Goal: Task Accomplishment & Management: Manage account settings

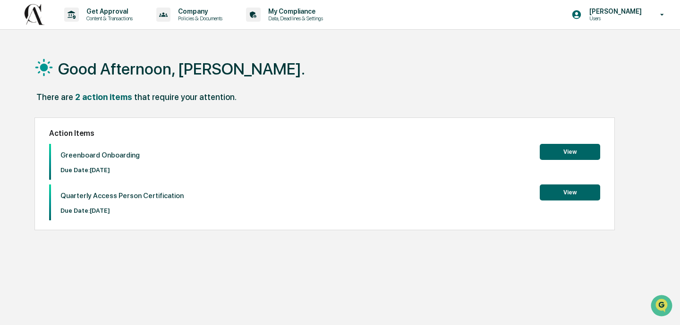
click at [557, 151] on button "View" at bounding box center [570, 152] width 60 height 16
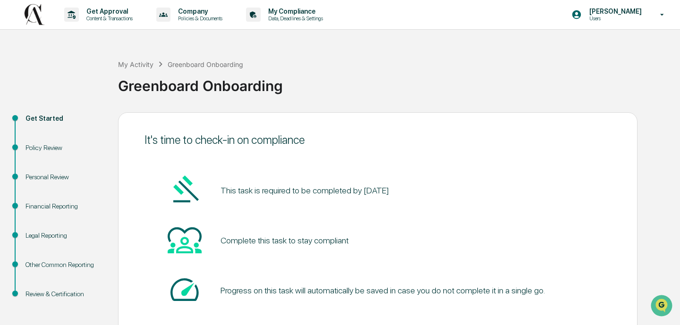
scroll to position [55, 0]
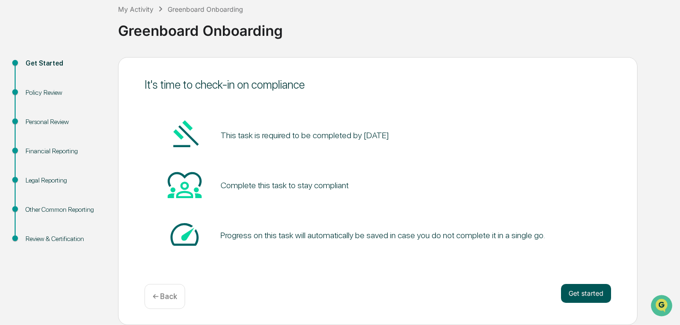
click at [578, 287] on button "Get started" at bounding box center [586, 293] width 50 height 19
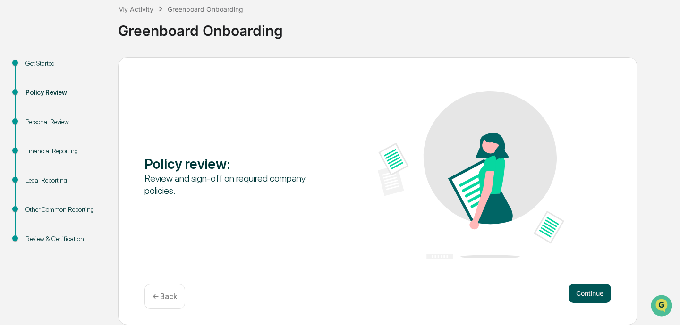
click at [579, 289] on button "Continue" at bounding box center [590, 293] width 43 height 19
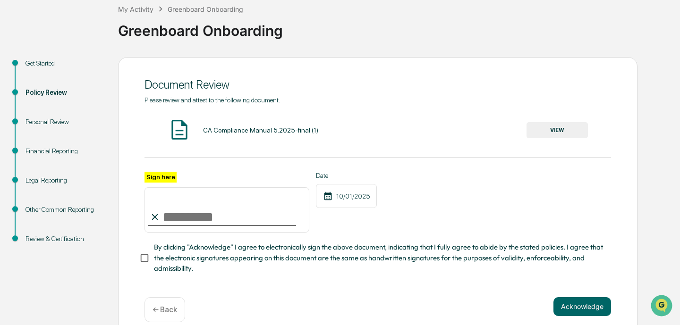
click at [538, 137] on button "VIEW" at bounding box center [557, 130] width 61 height 16
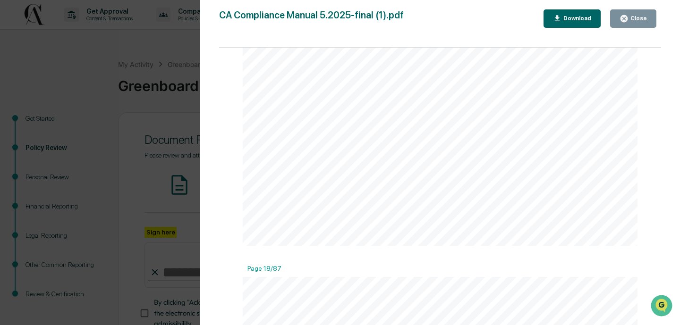
scroll to position [8674, 0]
click at [632, 15] on div "Close" at bounding box center [638, 18] width 18 height 7
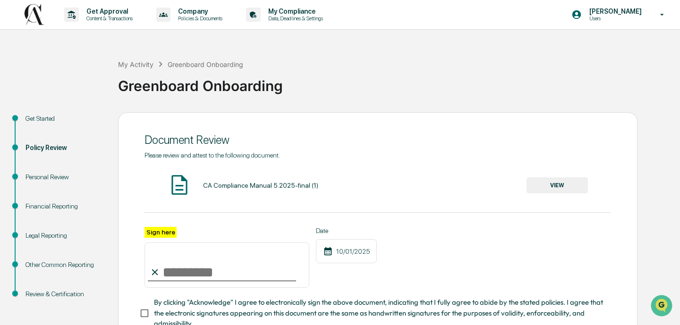
click at [166, 269] on input "Sign here" at bounding box center [227, 265] width 165 height 45
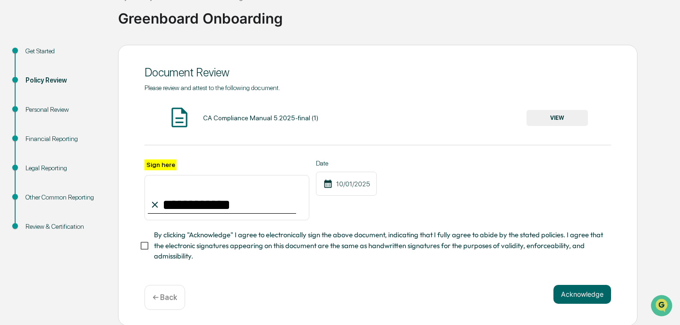
type input "**********"
click at [186, 238] on span "By clicking "Acknowledge" I agree to electronically sign the above document, in…" at bounding box center [379, 246] width 450 height 32
click at [586, 294] on button "Acknowledge" at bounding box center [582, 294] width 58 height 19
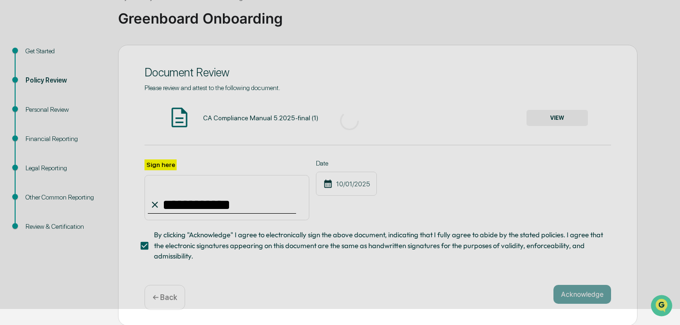
scroll to position [55, 0]
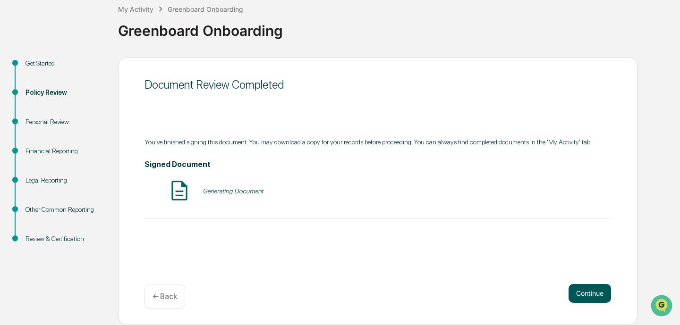
click at [588, 286] on button "Continue" at bounding box center [590, 293] width 43 height 19
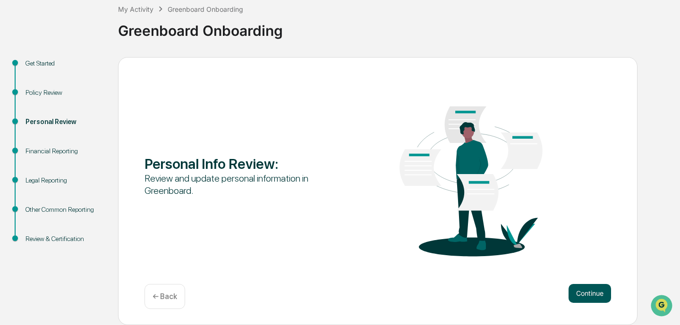
click at [589, 292] on button "Continue" at bounding box center [590, 293] width 43 height 19
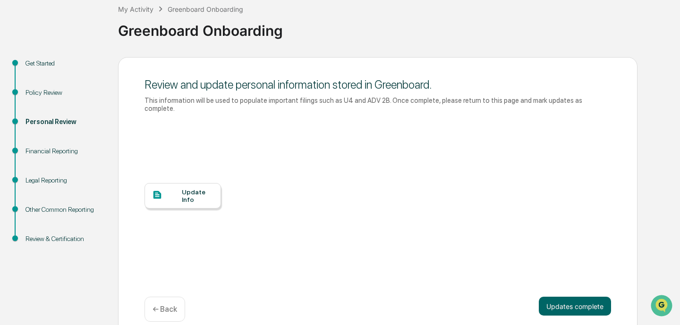
scroll to position [68, 0]
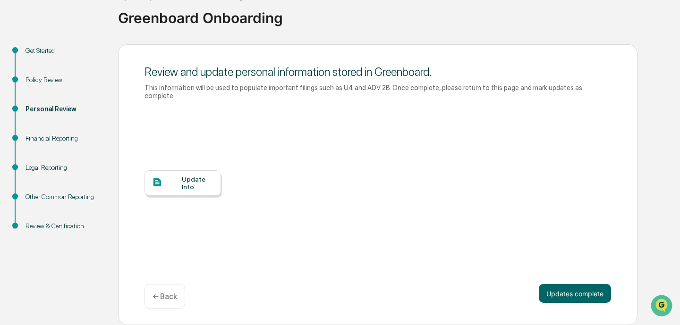
click at [217, 184] on div "Update Info" at bounding box center [183, 183] width 77 height 26
click at [57, 139] on div "Financial Reporting" at bounding box center [64, 139] width 77 height 10
click at [57, 76] on div "Policy Review" at bounding box center [64, 80] width 77 height 10
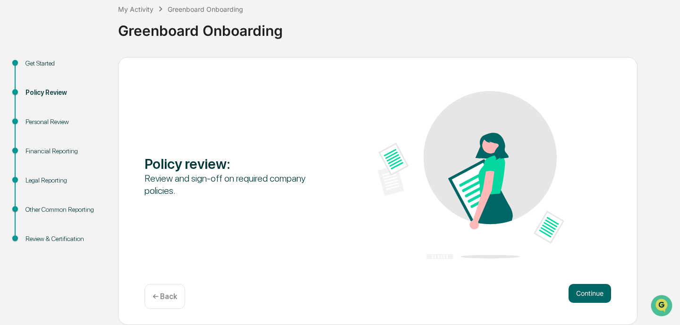
scroll to position [55, 0]
click at [576, 301] on button "Continue" at bounding box center [590, 293] width 43 height 19
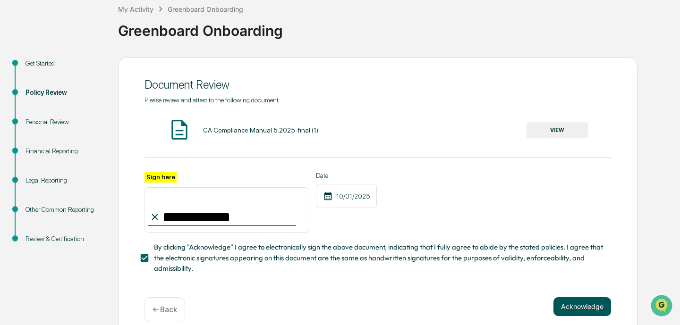
click at [587, 306] on button "Acknowledge" at bounding box center [582, 307] width 58 height 19
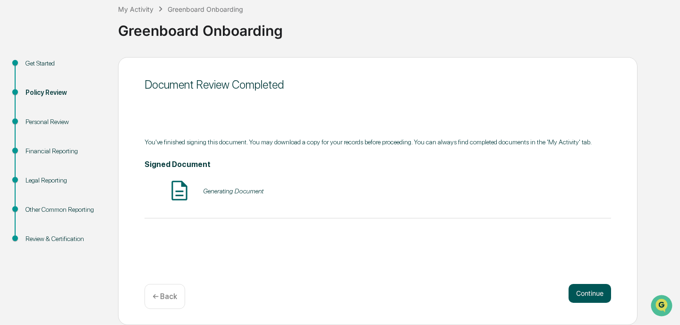
click at [588, 292] on button "Continue" at bounding box center [590, 293] width 43 height 19
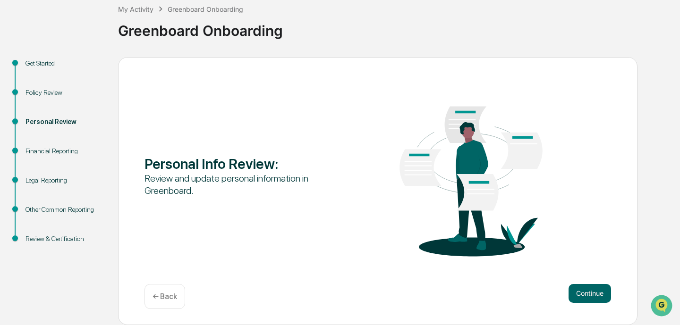
click at [588, 292] on button "Continue" at bounding box center [590, 293] width 43 height 19
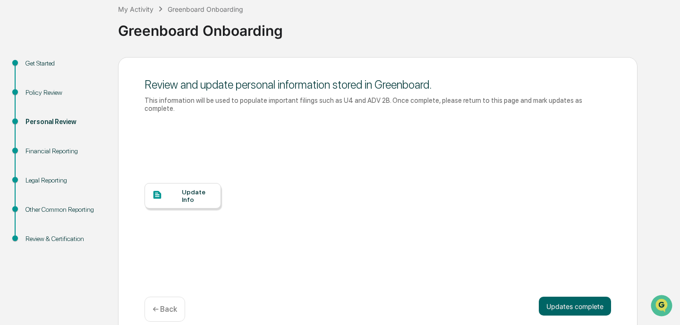
click at [588, 292] on div "Review and update personal information stored in Greenboard. This information w…" at bounding box center [377, 197] width 519 height 281
click at [588, 314] on button "Updates complete" at bounding box center [575, 306] width 72 height 19
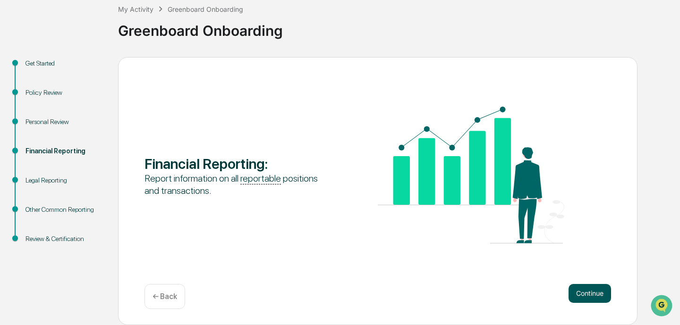
click at [587, 299] on button "Continue" at bounding box center [590, 293] width 43 height 19
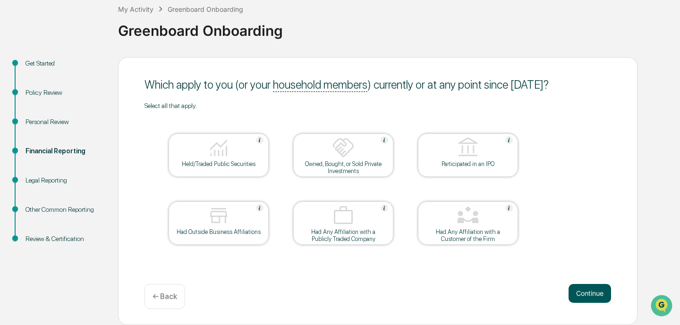
click at [600, 289] on button "Continue" at bounding box center [590, 293] width 43 height 19
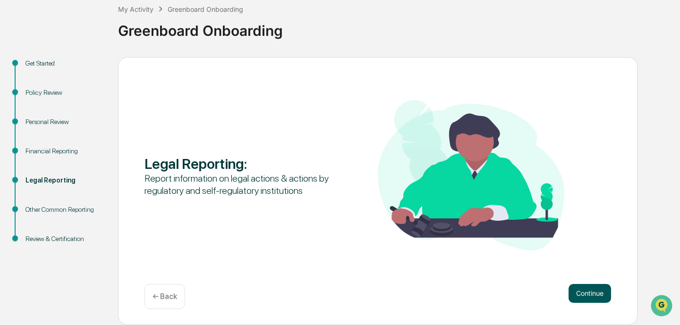
click at [588, 288] on button "Continue" at bounding box center [590, 293] width 43 height 19
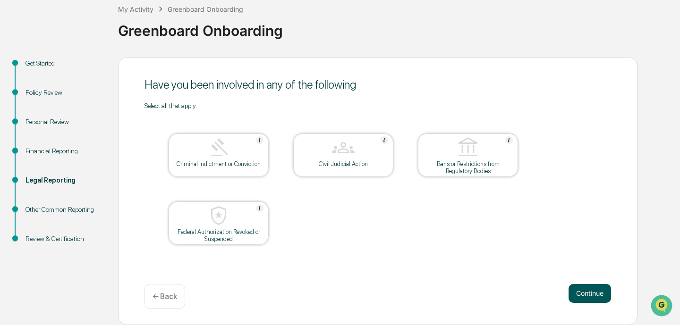
click at [575, 284] on button "Continue" at bounding box center [590, 293] width 43 height 19
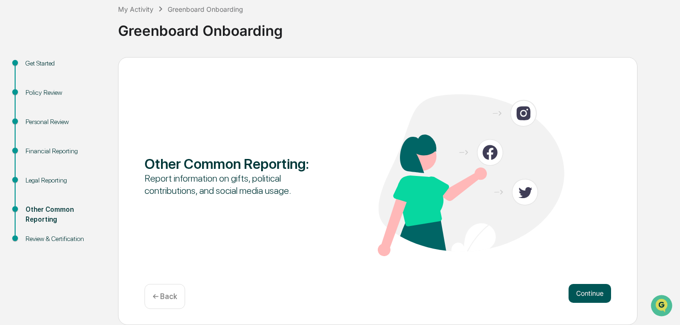
click at [583, 289] on button "Continue" at bounding box center [590, 293] width 43 height 19
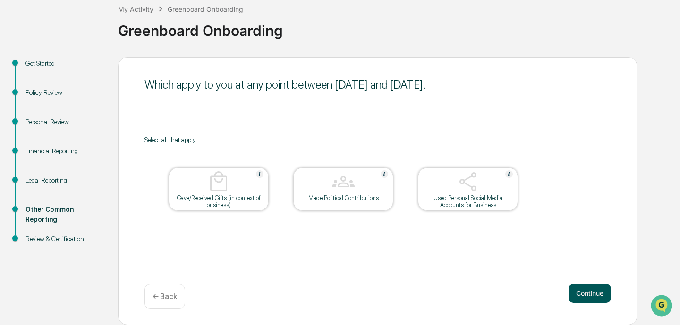
click at [577, 287] on button "Continue" at bounding box center [590, 293] width 43 height 19
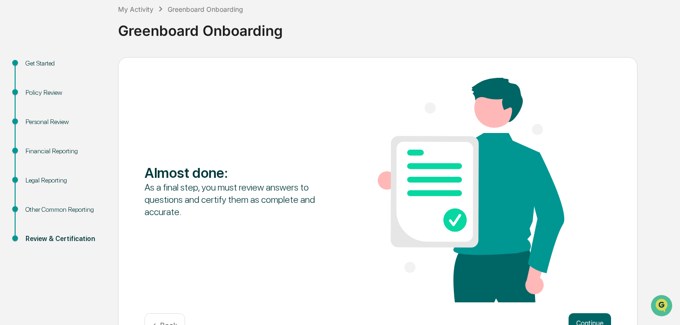
scroll to position [85, 0]
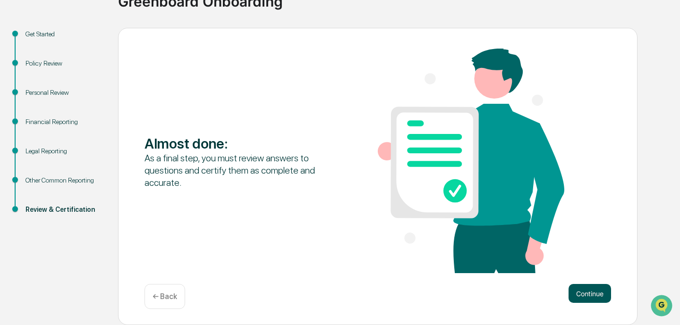
click at [574, 285] on button "Continue" at bounding box center [590, 293] width 43 height 19
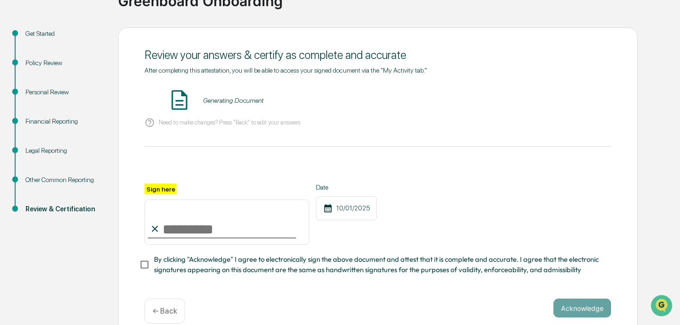
scroll to position [99, 0]
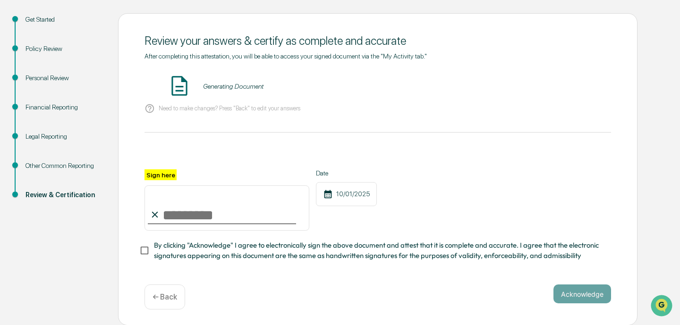
click at [199, 211] on input "Sign here" at bounding box center [227, 208] width 165 height 45
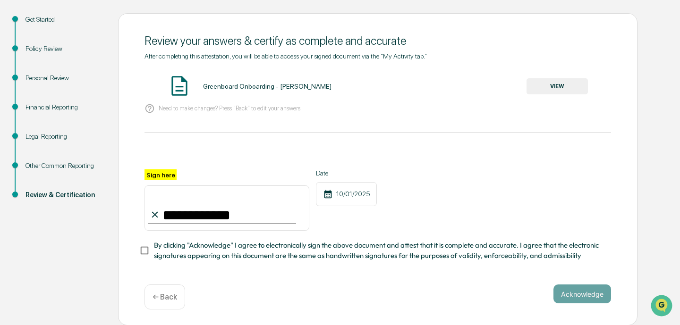
type input "**********"
click at [131, 244] on div "**********" at bounding box center [377, 169] width 519 height 313
click at [581, 285] on button "Acknowledge" at bounding box center [582, 294] width 58 height 19
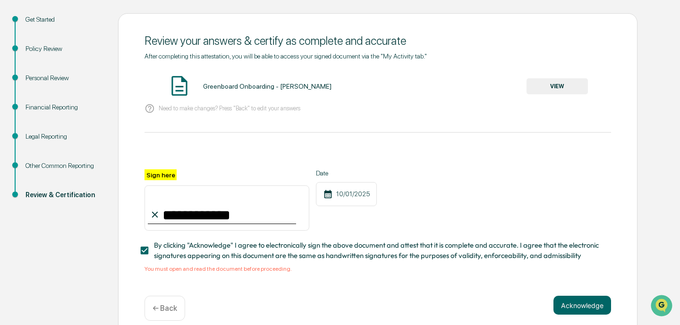
click at [541, 81] on button "VIEW" at bounding box center [557, 86] width 61 height 16
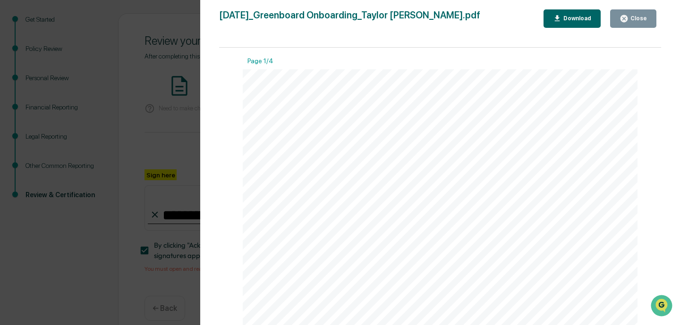
click at [640, 22] on div "Close" at bounding box center [633, 18] width 27 height 9
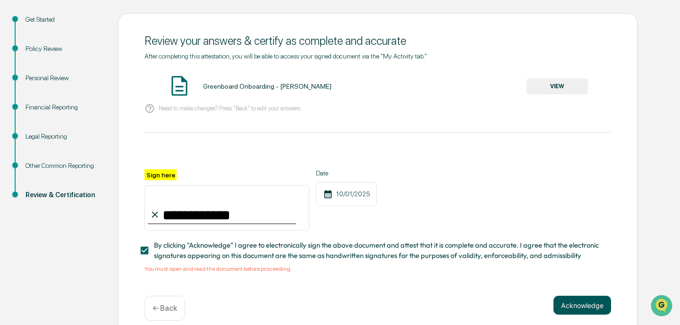
click at [594, 308] on button "Acknowledge" at bounding box center [582, 305] width 58 height 19
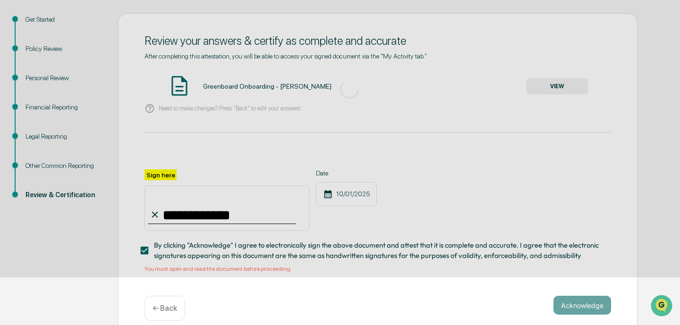
scroll to position [55, 0]
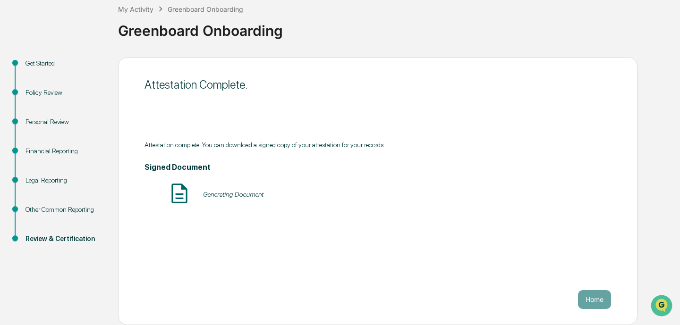
click at [430, 190] on div "Generating Document" at bounding box center [378, 194] width 467 height 25
click at [589, 302] on button "Home" at bounding box center [594, 299] width 33 height 19
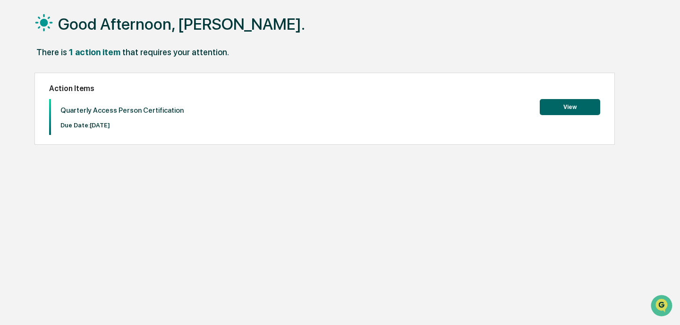
click at [570, 110] on button "View" at bounding box center [570, 107] width 60 height 16
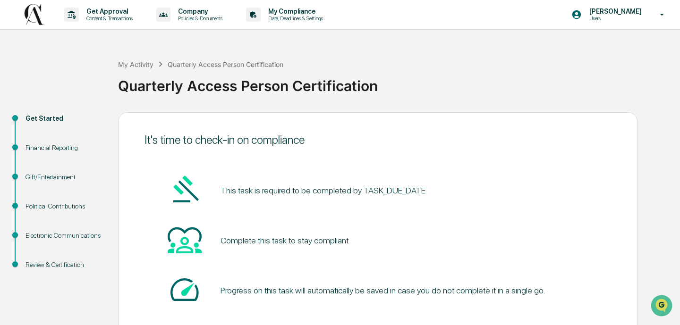
scroll to position [55, 0]
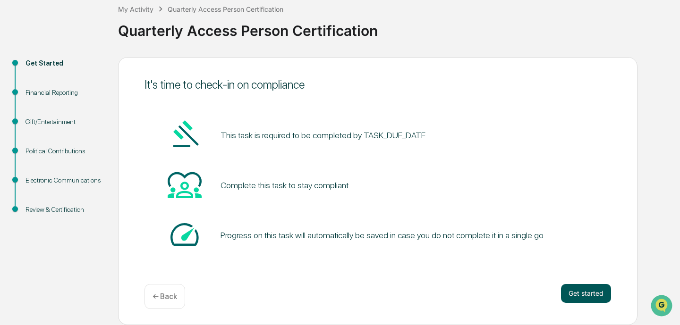
click at [592, 291] on button "Get started" at bounding box center [586, 293] width 50 height 19
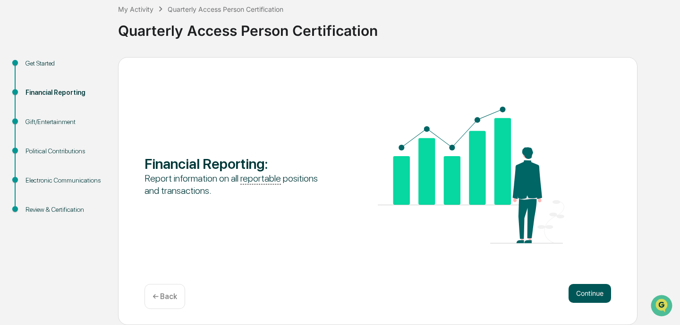
click at [596, 295] on button "Continue" at bounding box center [590, 293] width 43 height 19
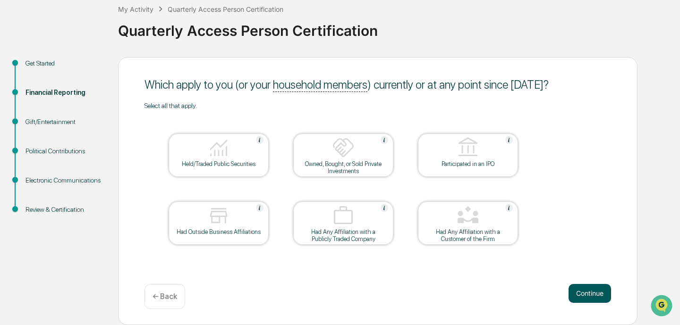
click at [589, 286] on button "Continue" at bounding box center [590, 293] width 43 height 19
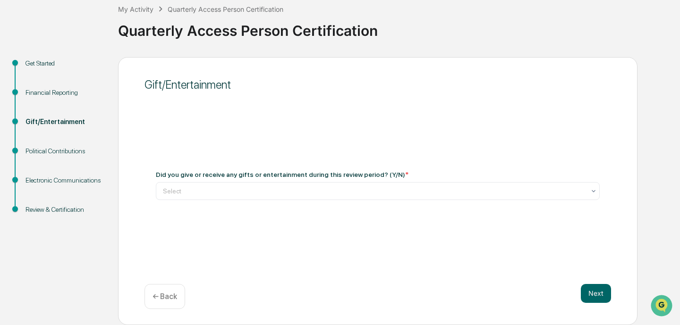
click at [170, 304] on div "← Back" at bounding box center [165, 296] width 41 height 25
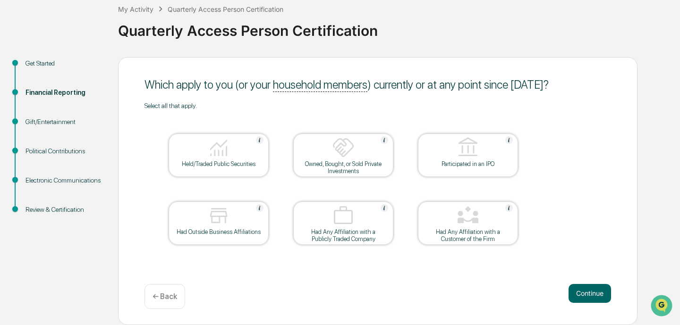
click at [240, 142] on div at bounding box center [218, 148] width 94 height 24
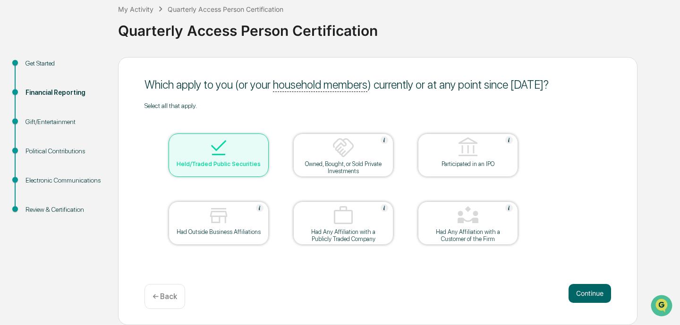
click at [238, 154] on div at bounding box center [218, 148] width 94 height 24
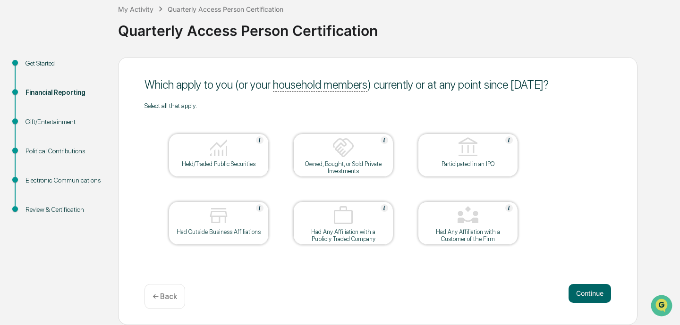
click at [233, 145] on div at bounding box center [218, 148] width 94 height 24
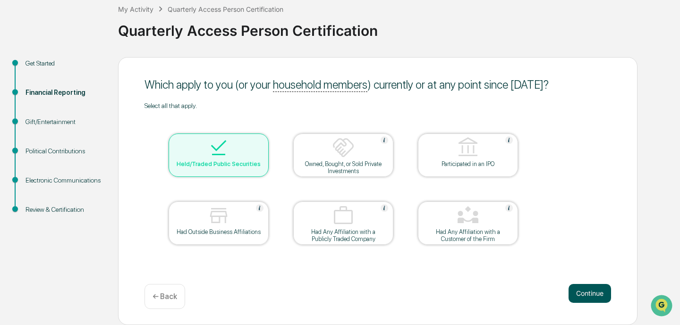
click at [578, 286] on button "Continue" at bounding box center [590, 293] width 43 height 19
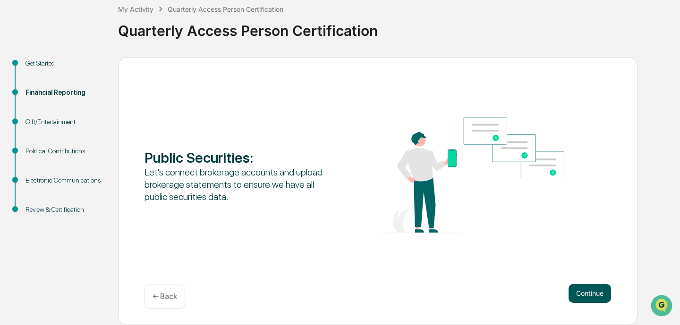
click at [598, 301] on button "Continue" at bounding box center [590, 293] width 43 height 19
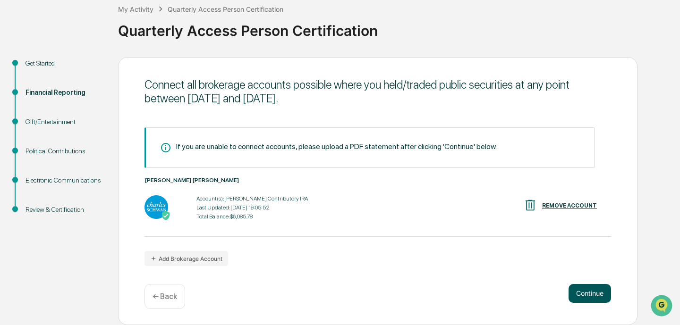
click at [575, 287] on button "Continue" at bounding box center [590, 293] width 43 height 19
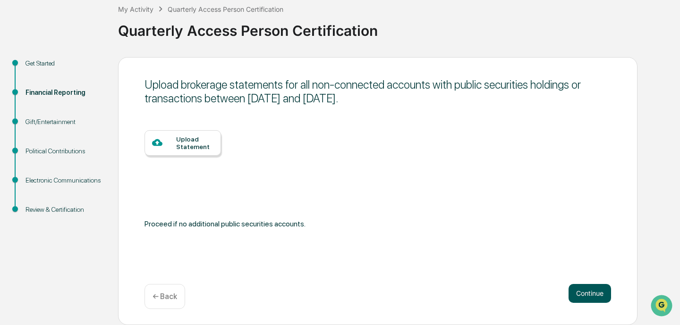
click at [600, 295] on button "Continue" at bounding box center [590, 293] width 43 height 19
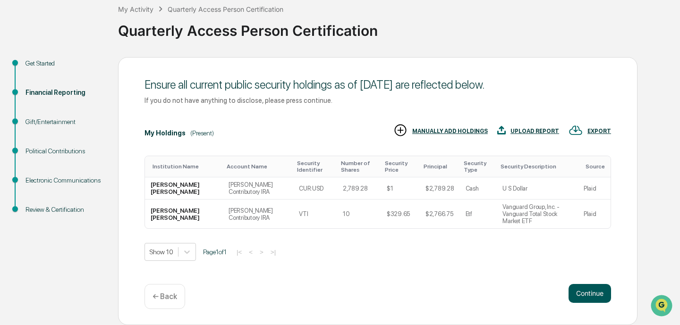
click at [599, 288] on button "Continue" at bounding box center [590, 293] width 43 height 19
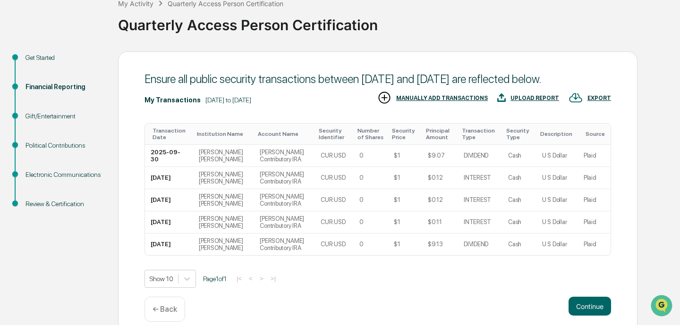
scroll to position [122, 0]
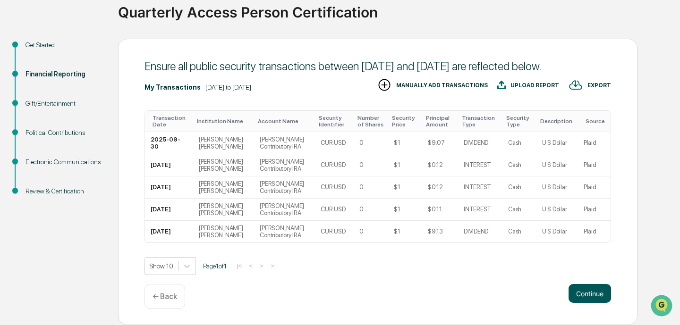
click at [595, 292] on button "Continue" at bounding box center [590, 293] width 43 height 19
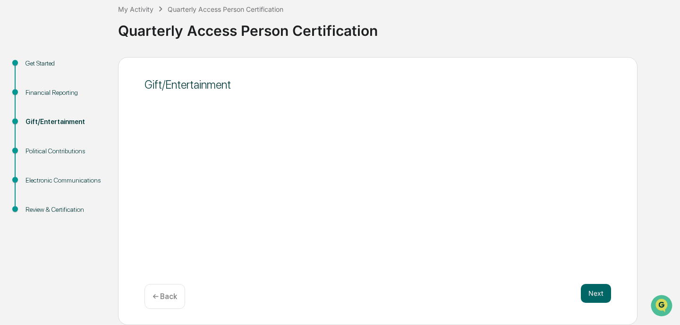
scroll to position [55, 0]
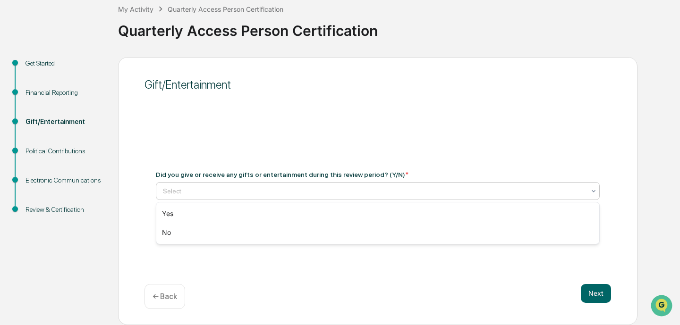
click at [448, 200] on div "Select" at bounding box center [378, 191] width 444 height 18
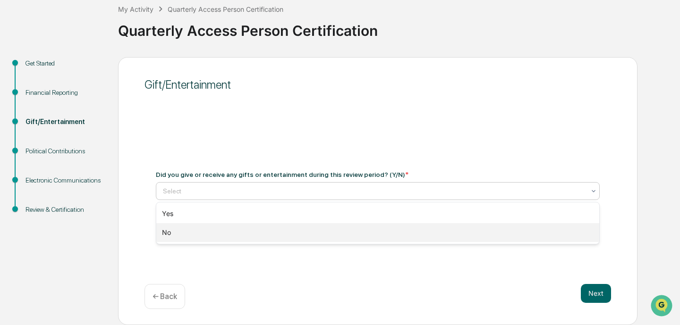
click at [432, 227] on div "No" at bounding box center [377, 232] width 443 height 19
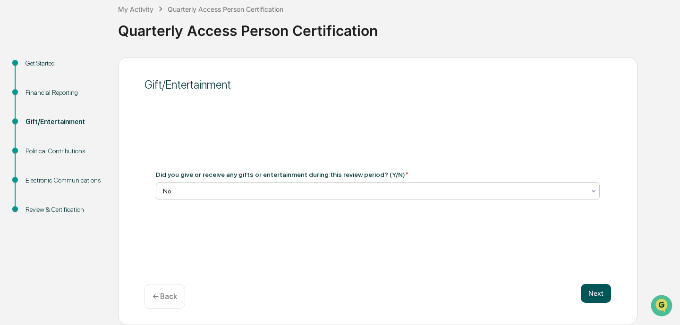
click at [593, 297] on button "Next" at bounding box center [596, 293] width 30 height 19
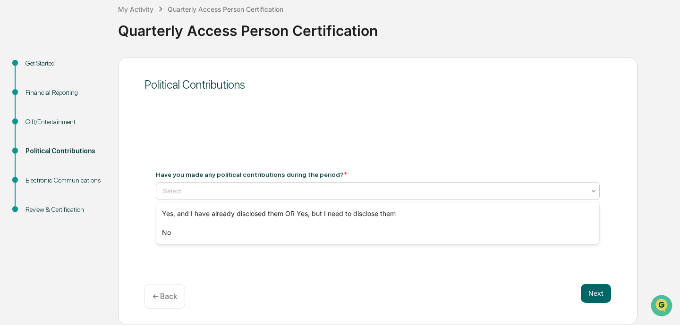
click at [420, 199] on div "Select" at bounding box center [378, 191] width 444 height 18
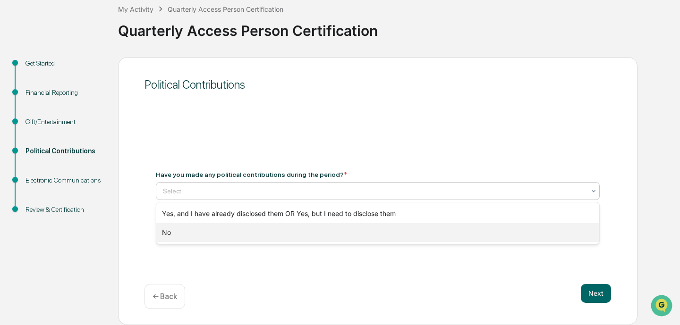
click at [409, 227] on div "No" at bounding box center [377, 232] width 443 height 19
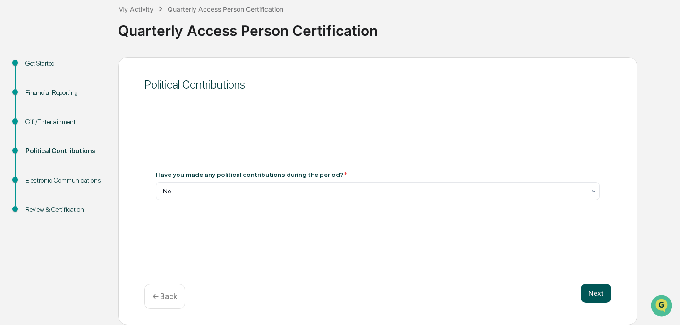
click at [595, 291] on button "Next" at bounding box center [596, 293] width 30 height 19
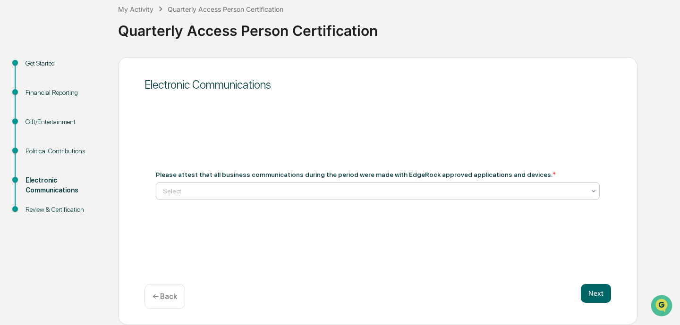
click at [356, 189] on div at bounding box center [374, 191] width 422 height 9
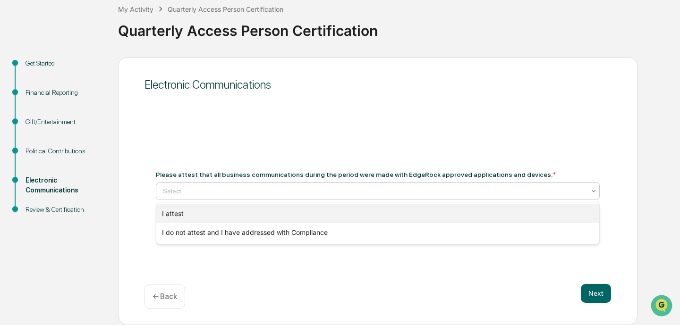
click at [359, 208] on div "I attest" at bounding box center [377, 213] width 443 height 19
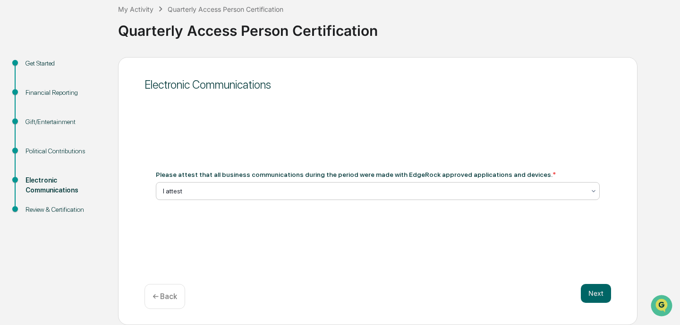
click at [615, 305] on div "Electronic Communications Please attest that all business communications during…" at bounding box center [377, 191] width 519 height 268
click at [597, 289] on button "Next" at bounding box center [596, 293] width 30 height 19
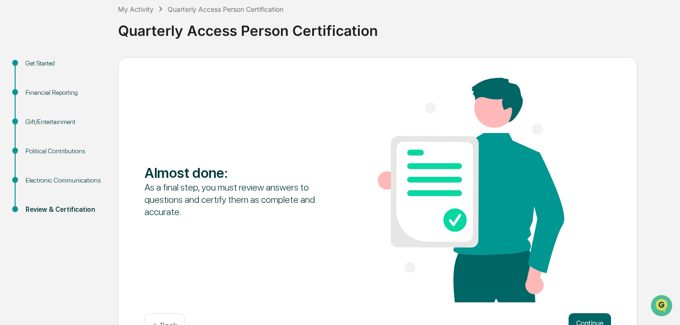
scroll to position [85, 0]
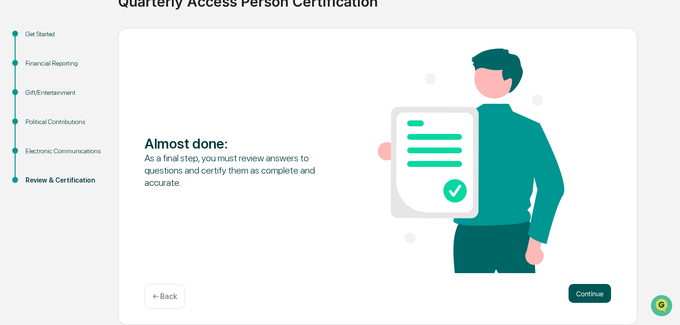
click at [569, 289] on button "Continue" at bounding box center [590, 293] width 43 height 19
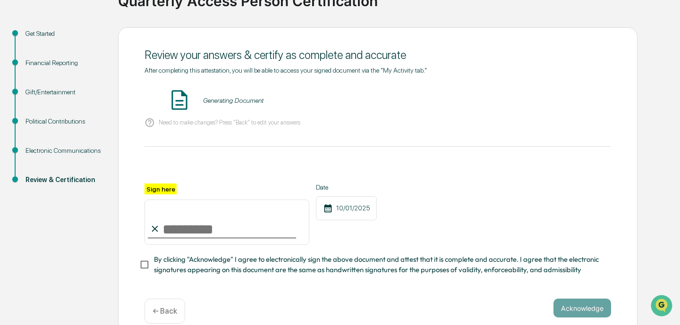
scroll to position [99, 0]
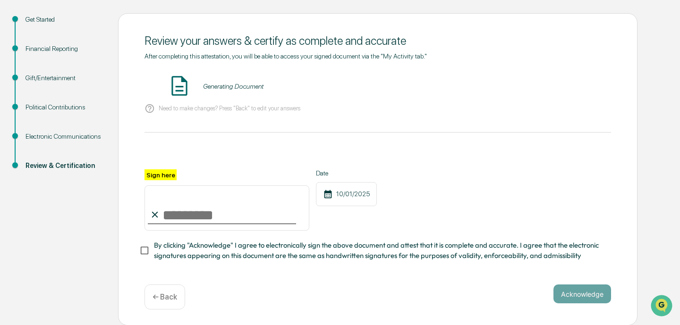
click at [191, 202] on input "Sign here" at bounding box center [227, 208] width 165 height 45
type input "**********"
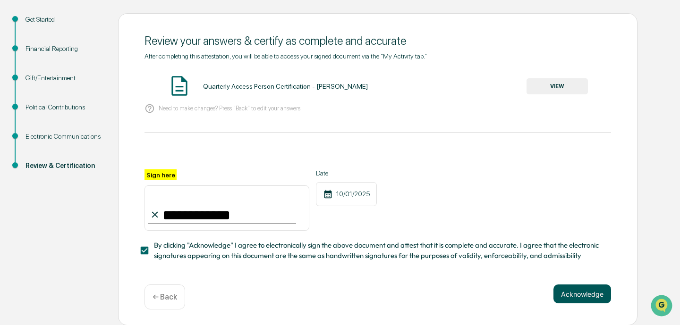
click at [582, 294] on button "Acknowledge" at bounding box center [582, 294] width 58 height 19
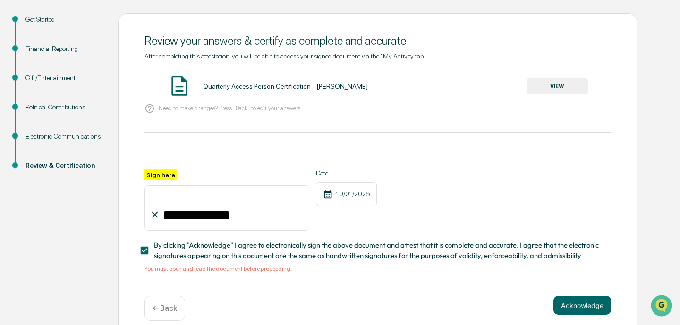
click at [557, 96] on div "Quarterly Access Person Certification - Taylor Reese VIEW" at bounding box center [378, 86] width 467 height 25
click at [558, 83] on button "VIEW" at bounding box center [557, 86] width 61 height 16
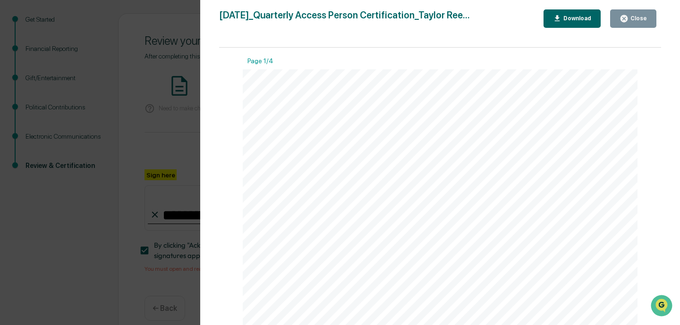
click at [616, 16] on button "Close" at bounding box center [633, 18] width 46 height 18
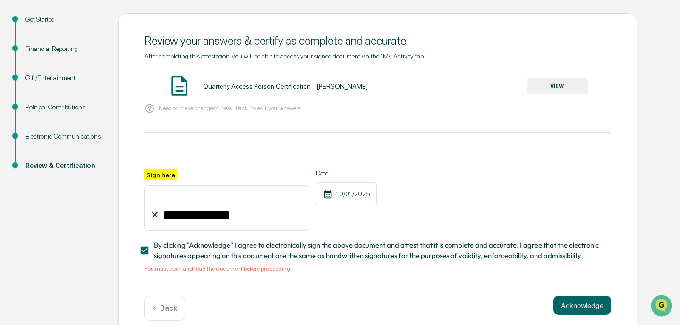
click at [578, 294] on div "**********" at bounding box center [377, 175] width 519 height 324
click at [578, 305] on button "Acknowledge" at bounding box center [582, 305] width 58 height 19
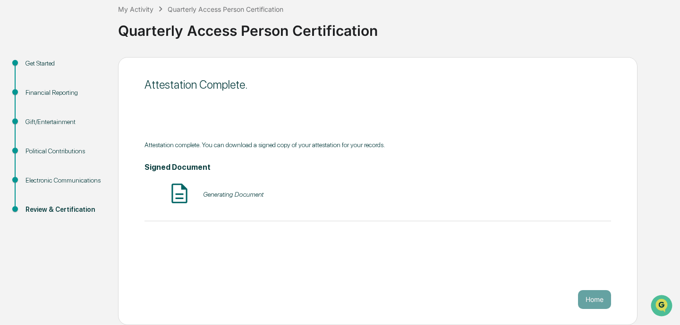
scroll to position [55, 0]
click at [603, 300] on button "Home" at bounding box center [594, 299] width 33 height 19
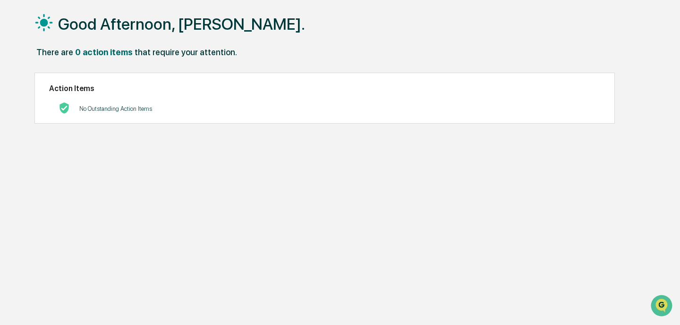
click at [122, 51] on div "0 action items" at bounding box center [104, 52] width 58 height 10
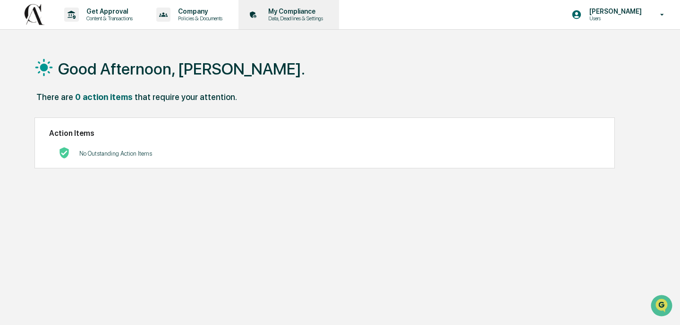
click at [295, 14] on p "My Compliance" at bounding box center [294, 12] width 67 height 8
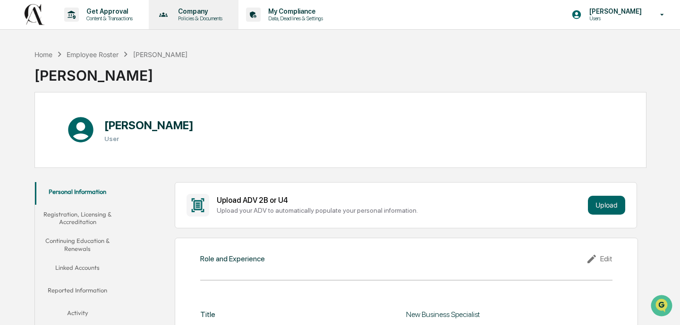
click at [194, 25] on div "Company Policies & Documents" at bounding box center [193, 14] width 81 height 29
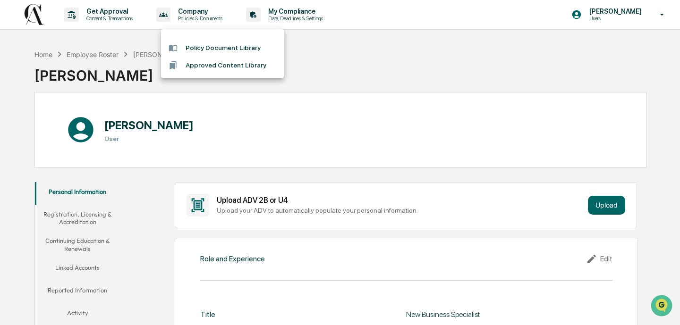
click at [114, 18] on div at bounding box center [340, 162] width 680 height 325
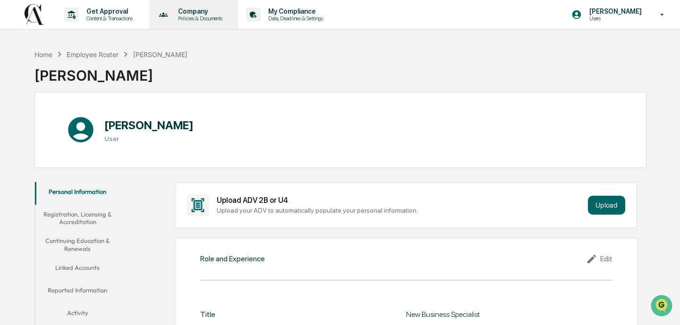
click at [198, 16] on p "Policies & Documents" at bounding box center [198, 18] width 57 height 7
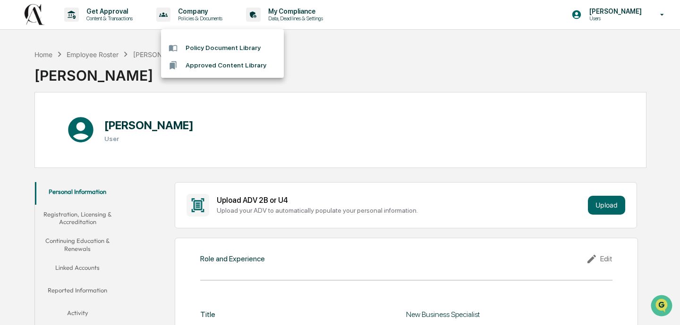
click at [244, 59] on li "Approved Content Library" at bounding box center [222, 65] width 123 height 17
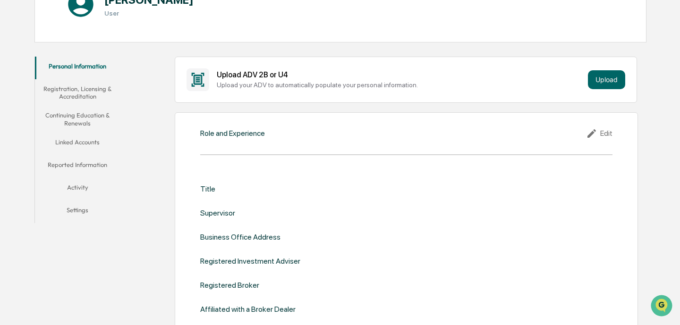
click at [604, 136] on div "Edit" at bounding box center [599, 133] width 26 height 11
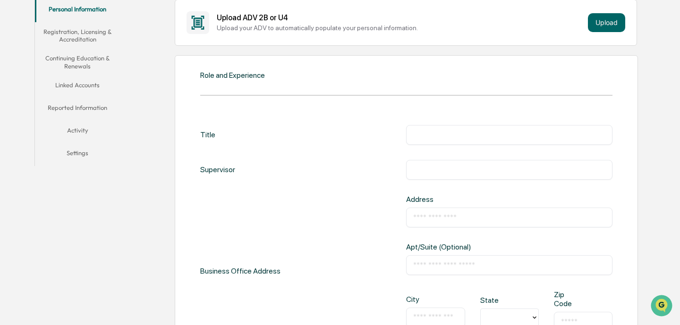
scroll to position [196, 0]
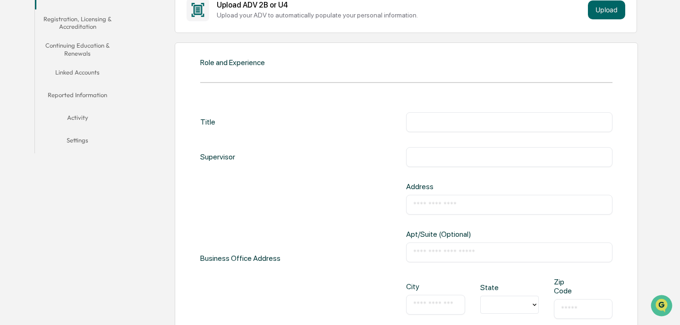
click at [483, 124] on input "text" at bounding box center [509, 122] width 192 height 9
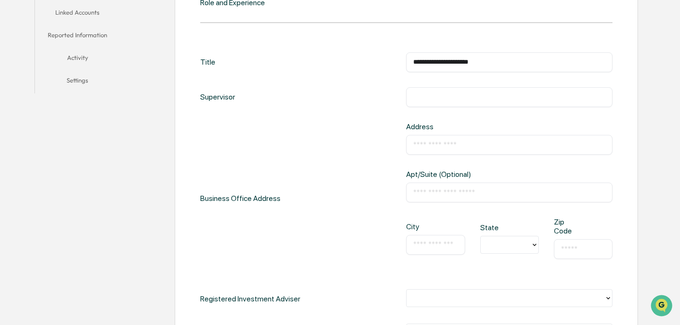
scroll to position [264, 0]
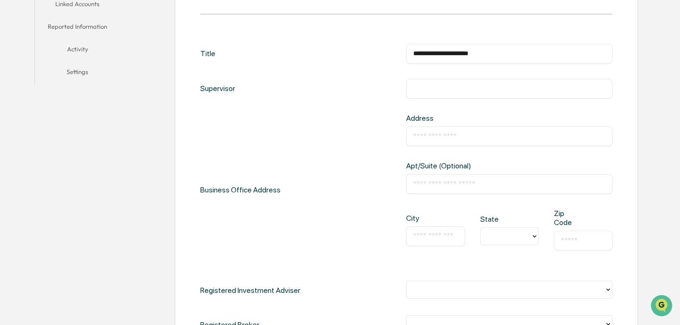
type input "**********"
click at [442, 132] on input "text" at bounding box center [509, 136] width 192 height 9
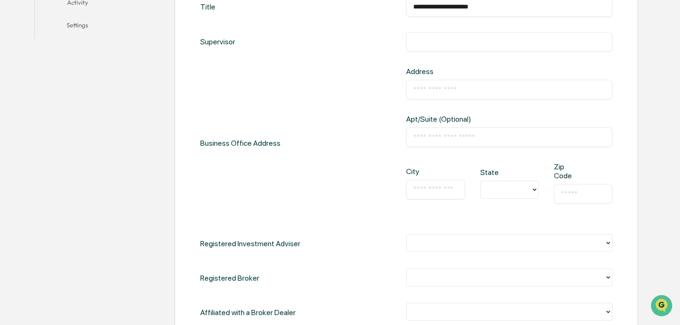
scroll to position [311, 0]
type input "**********"
click at [434, 131] on div "​" at bounding box center [509, 137] width 206 height 20
click at [434, 132] on input "text" at bounding box center [509, 136] width 192 height 9
type input "**********"
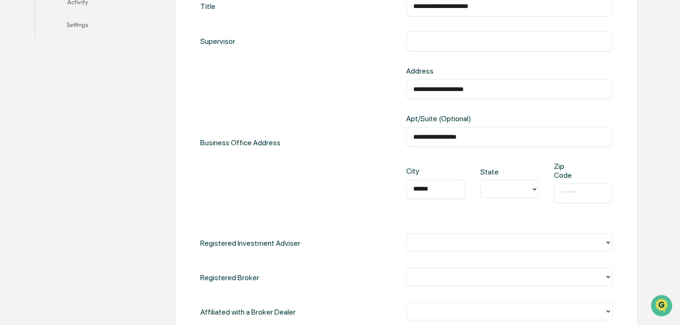
type input "******"
type input "**"
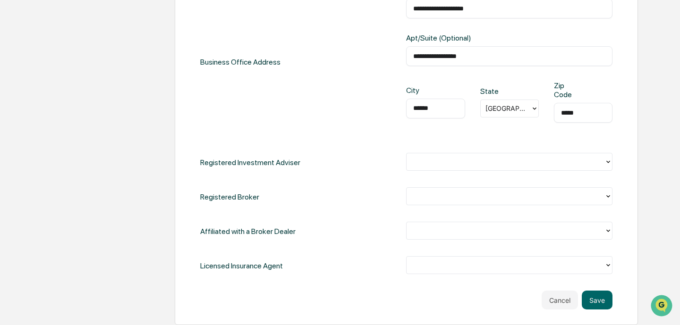
scroll to position [400, 0]
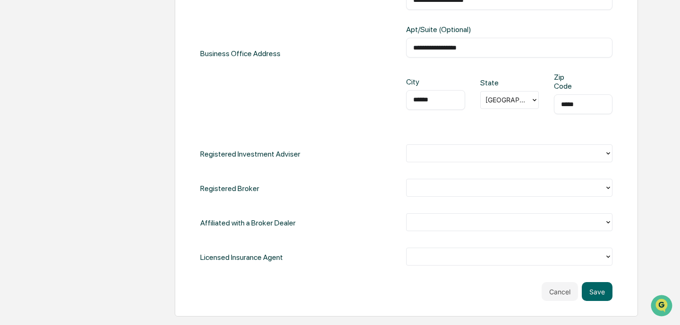
type input "*****"
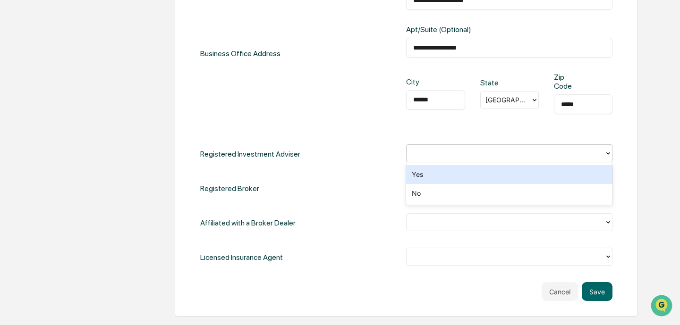
click at [456, 160] on div at bounding box center [505, 153] width 197 height 15
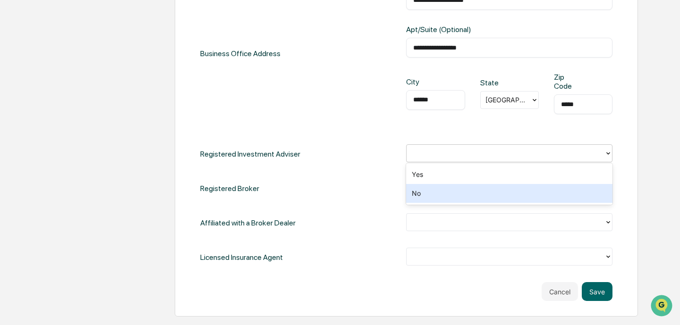
click at [453, 185] on div "No" at bounding box center [509, 193] width 206 height 19
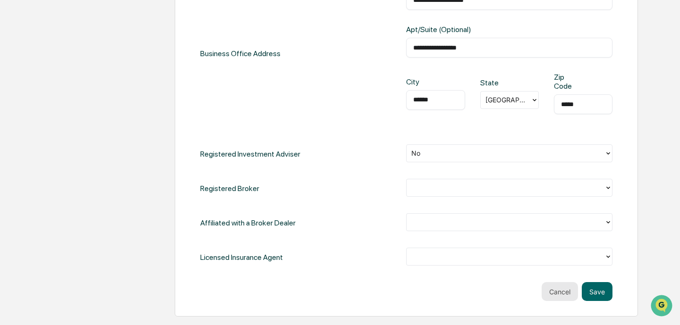
click at [560, 289] on button "Cancel" at bounding box center [560, 291] width 36 height 19
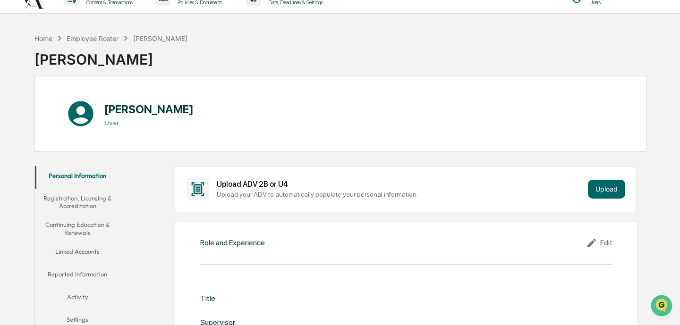
scroll to position [0, 0]
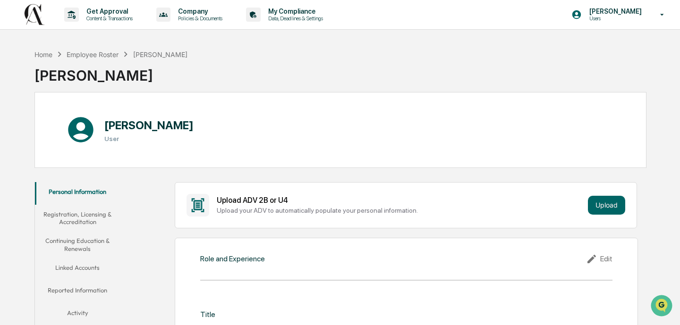
click at [89, 222] on button "Registration, Licensing & Accreditation" at bounding box center [77, 218] width 85 height 27
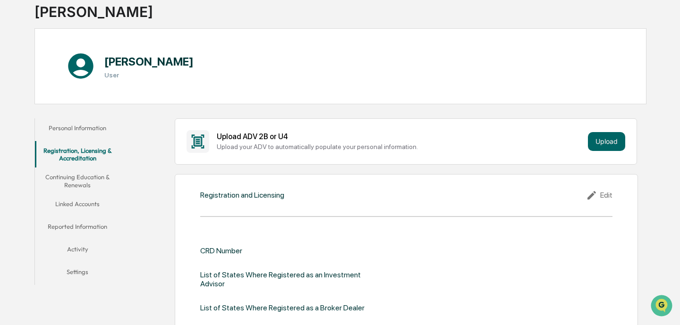
click at [116, 189] on button "Continuing Education & Renewals" at bounding box center [77, 181] width 85 height 27
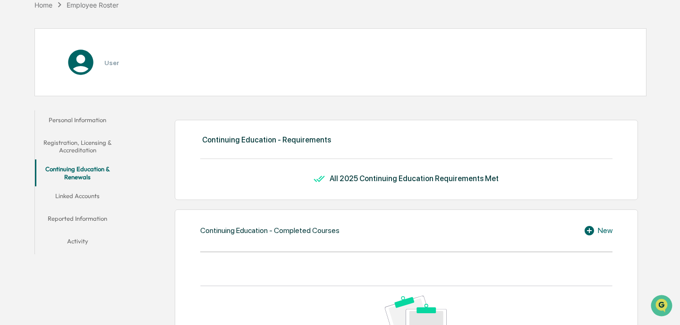
click at [68, 183] on button "Continuing Education & Renewals" at bounding box center [77, 173] width 85 height 27
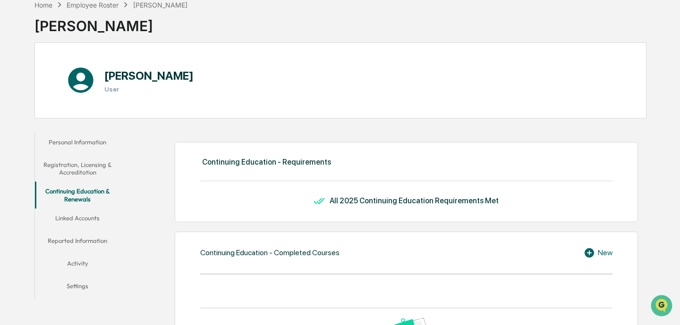
click at [85, 222] on button "Linked Accounts" at bounding box center [77, 220] width 85 height 23
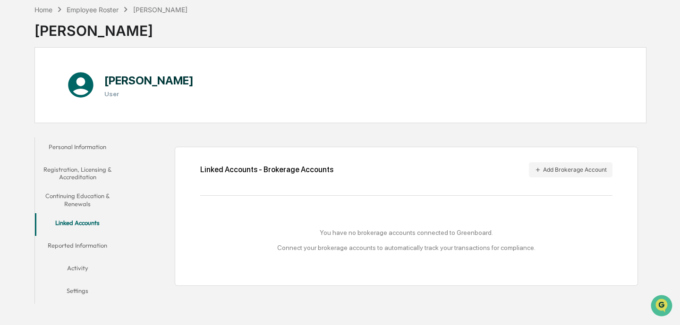
click at [87, 248] on button "Reported Information" at bounding box center [77, 247] width 85 height 23
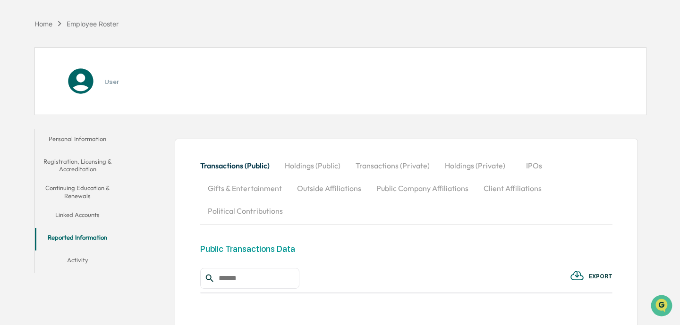
click at [96, 138] on button "Personal Information" at bounding box center [77, 140] width 85 height 23
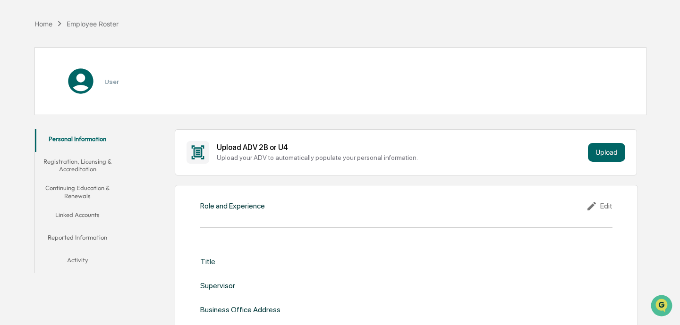
click at [98, 232] on div "Personal Information Registration, Licensing & Accreditation Continuing Educati…" at bounding box center [77, 201] width 85 height 144
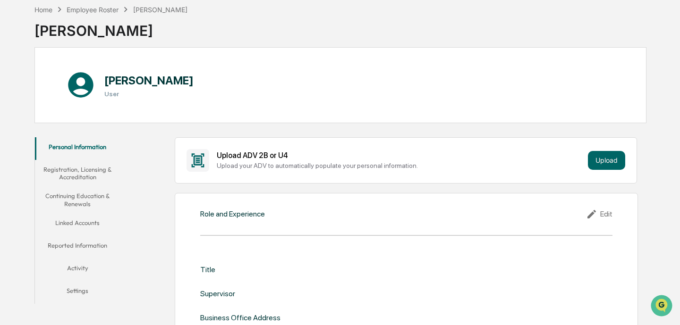
click at [90, 247] on button "Reported Information" at bounding box center [77, 247] width 85 height 23
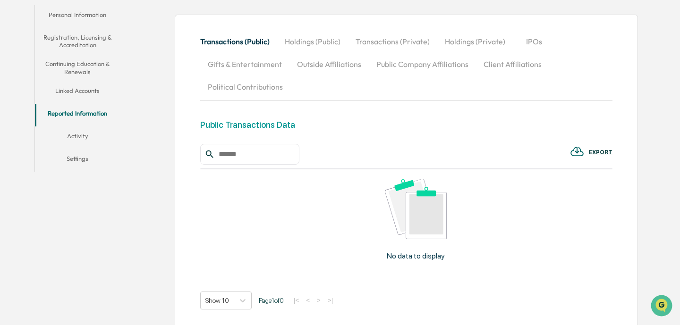
scroll to position [175, 0]
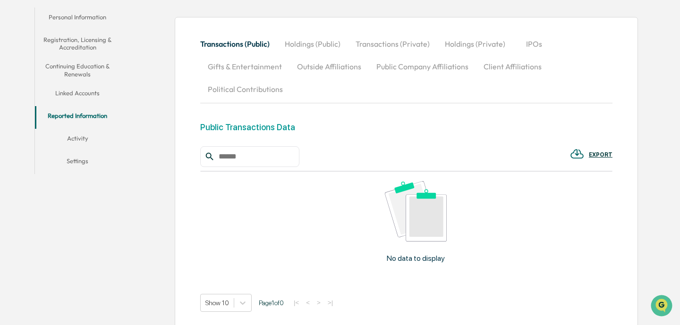
click at [66, 150] on button "Activity" at bounding box center [77, 140] width 85 height 23
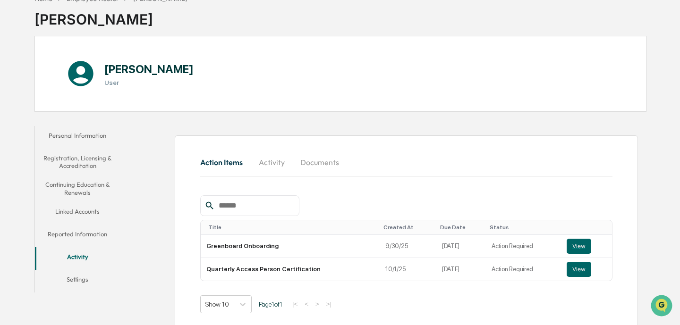
scroll to position [64, 0]
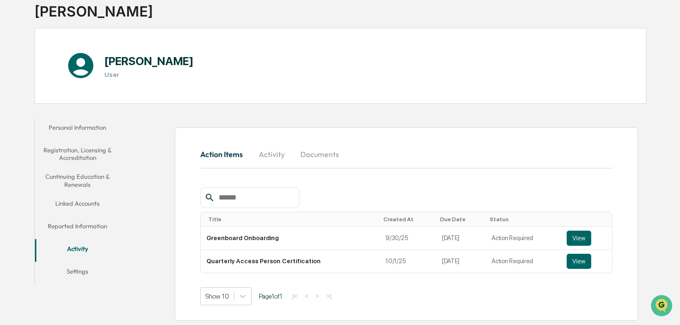
click at [85, 181] on button "Continuing Education & Renewals" at bounding box center [77, 180] width 85 height 27
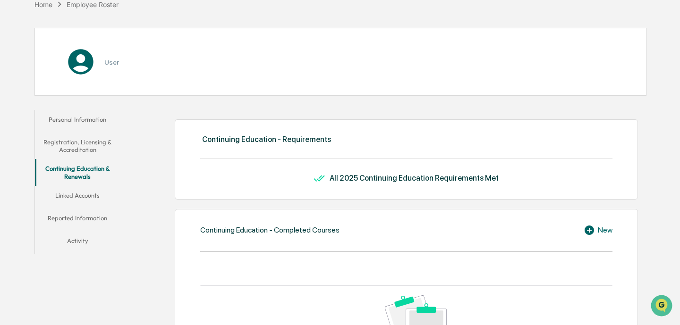
click at [84, 222] on button "Reported Information" at bounding box center [77, 220] width 85 height 23
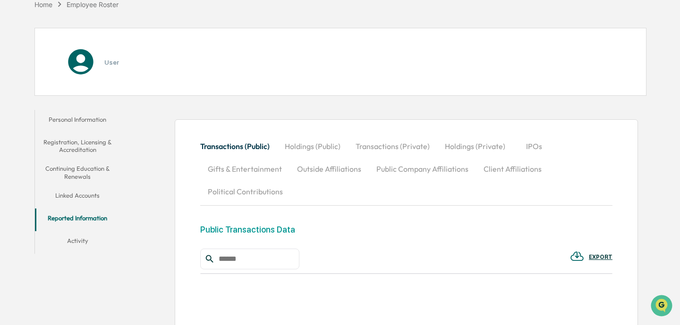
click at [484, 139] on button "Holdings (Private)" at bounding box center [475, 146] width 76 height 23
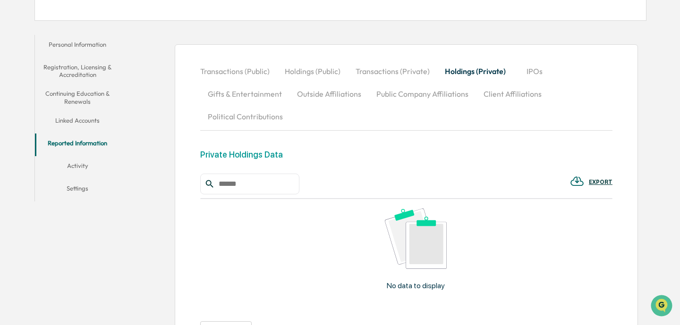
scroll to position [139, 0]
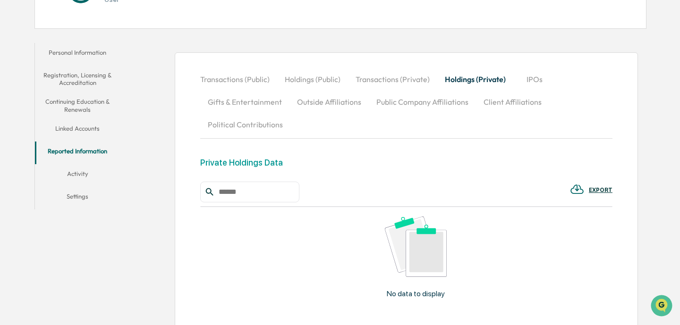
click at [77, 126] on button "Linked Accounts" at bounding box center [77, 130] width 85 height 23
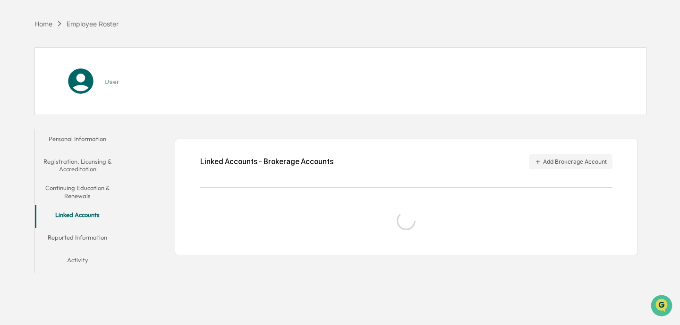
scroll to position [45, 0]
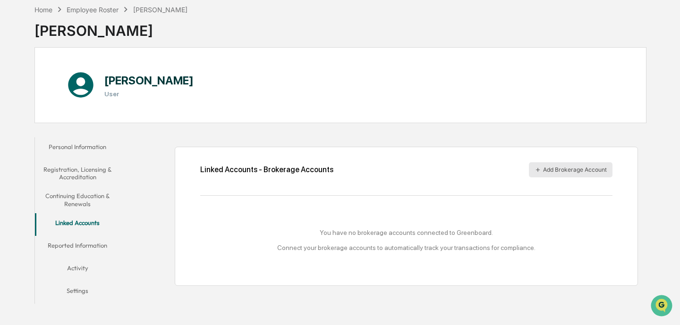
click at [566, 175] on button "Add Brokerage Account" at bounding box center [571, 169] width 84 height 15
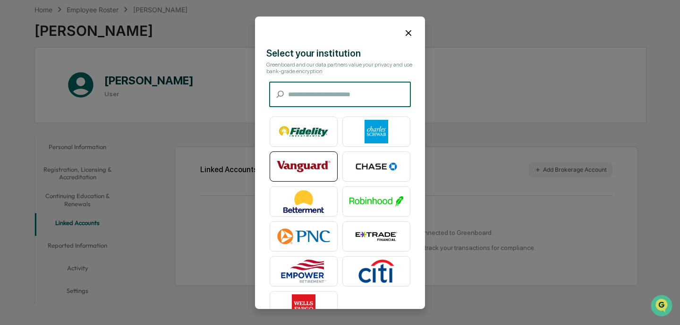
scroll to position [24, 0]
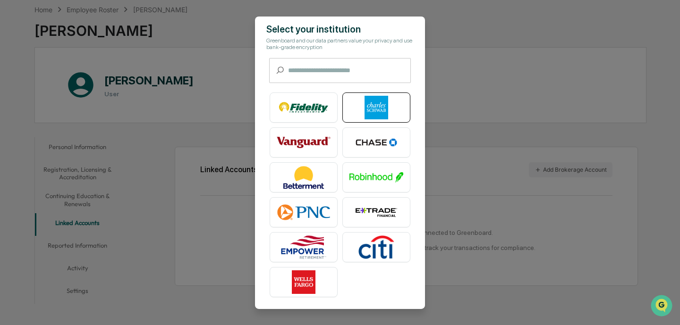
click at [393, 97] on img at bounding box center [376, 108] width 54 height 24
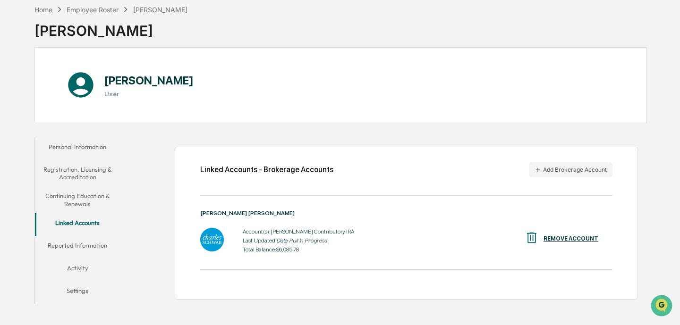
click at [79, 198] on button "Continuing Education & Renewals" at bounding box center [77, 200] width 85 height 27
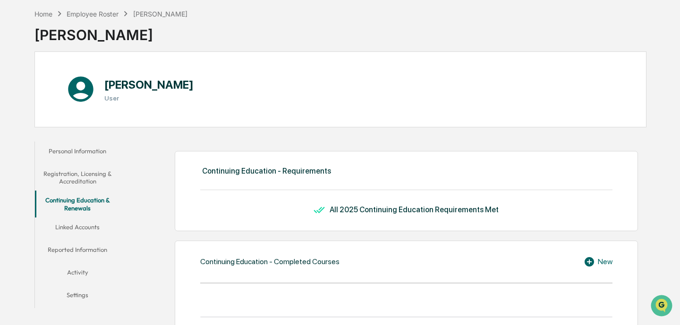
scroll to position [29, 0]
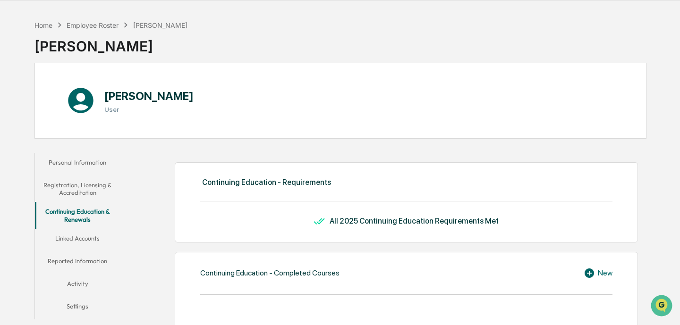
click at [86, 196] on button "Registration, Licensing & Accreditation" at bounding box center [77, 189] width 85 height 27
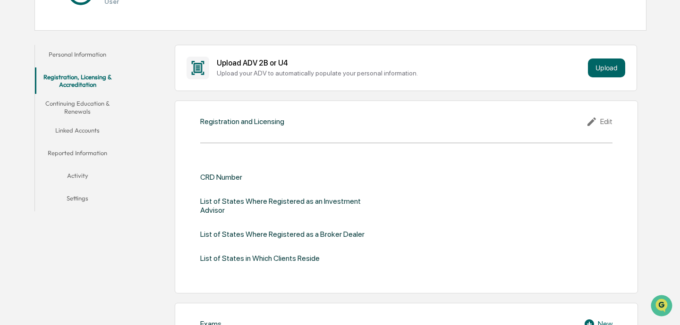
scroll to position [140, 0]
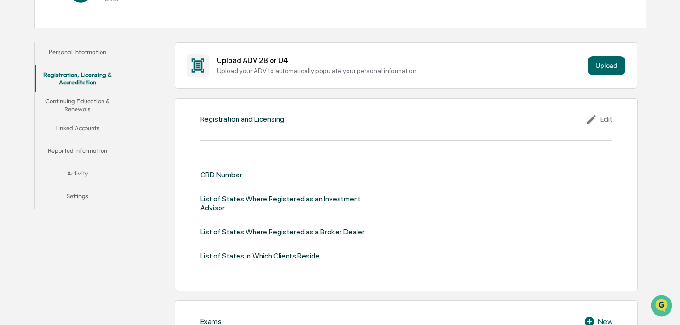
click at [600, 120] on div "Edit" at bounding box center [599, 119] width 26 height 11
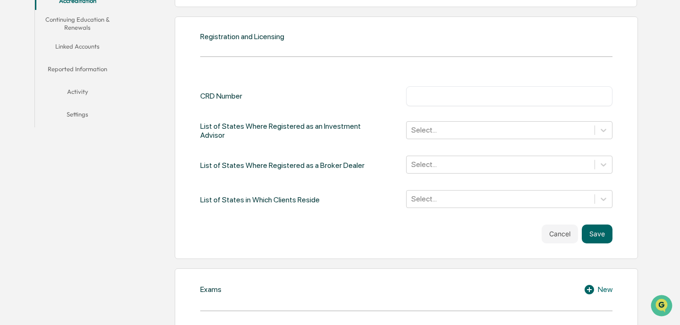
scroll to position [222, 0]
click at [552, 231] on button "Cancel" at bounding box center [560, 233] width 36 height 19
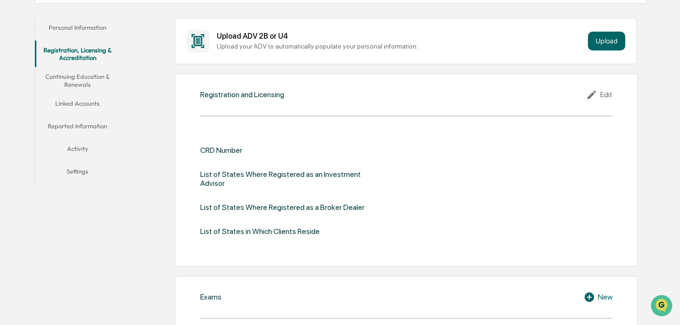
scroll to position [0, 0]
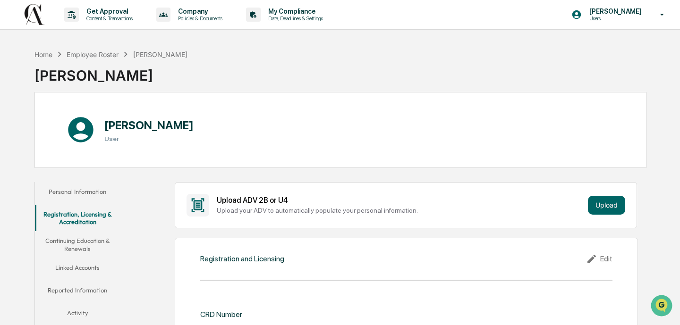
click at [77, 199] on button "Personal Information" at bounding box center [77, 193] width 85 height 23
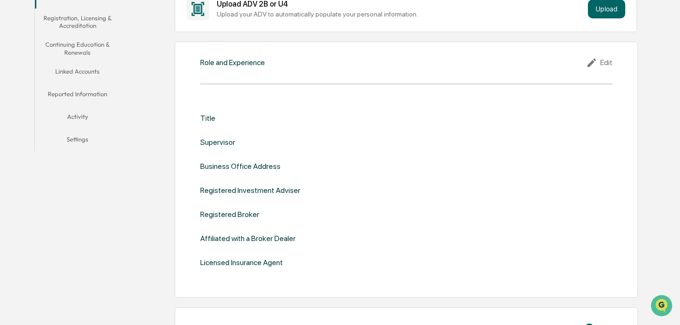
scroll to position [204, 0]
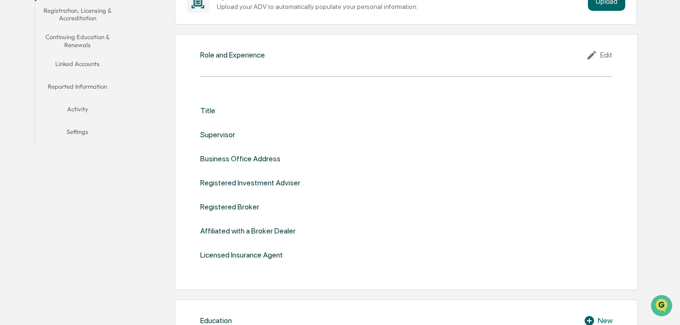
click at [598, 65] on div "Role and Experience Edit Title Supervisor Business Office Address Registered In…" at bounding box center [406, 162] width 463 height 256
click at [603, 55] on div "Edit" at bounding box center [599, 55] width 26 height 11
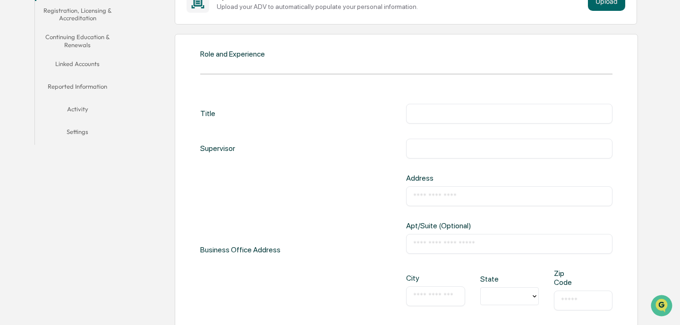
click at [476, 110] on input "text" at bounding box center [509, 113] width 192 height 9
type input "**********"
click at [454, 194] on input "text" at bounding box center [509, 196] width 192 height 9
type input "**********"
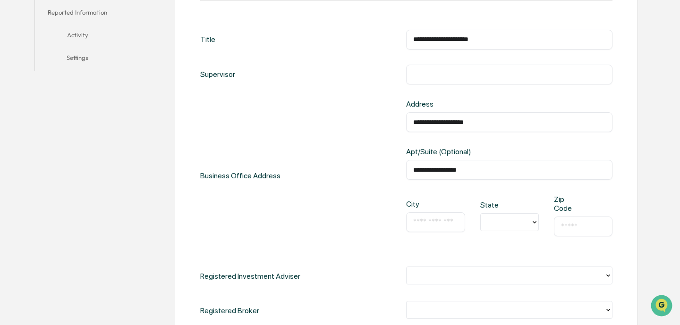
scroll to position [290, 0]
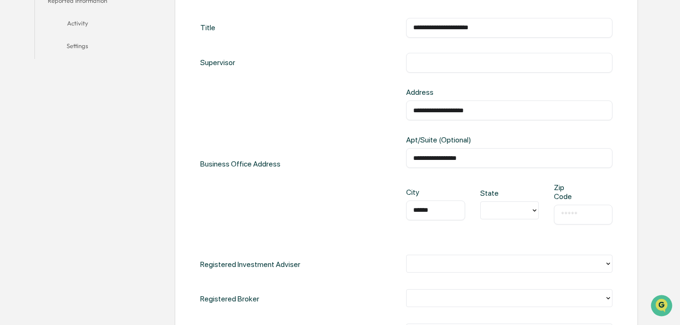
type input "******"
type input "**"
click at [576, 213] on input "text" at bounding box center [583, 214] width 44 height 9
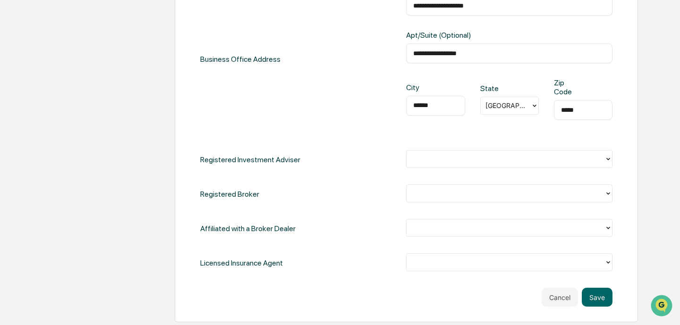
scroll to position [412, 0]
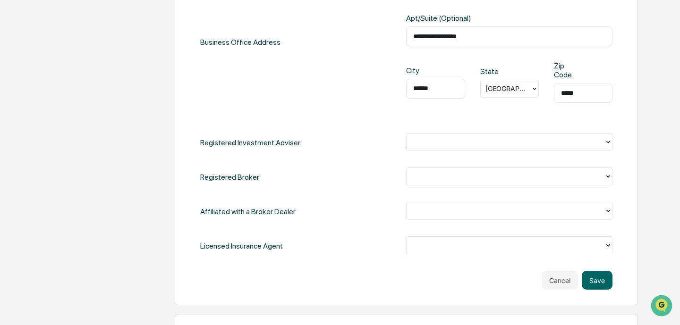
type input "*****"
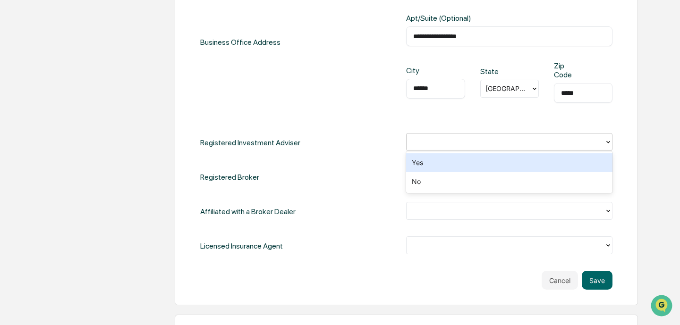
click at [450, 137] on div at bounding box center [505, 142] width 188 height 11
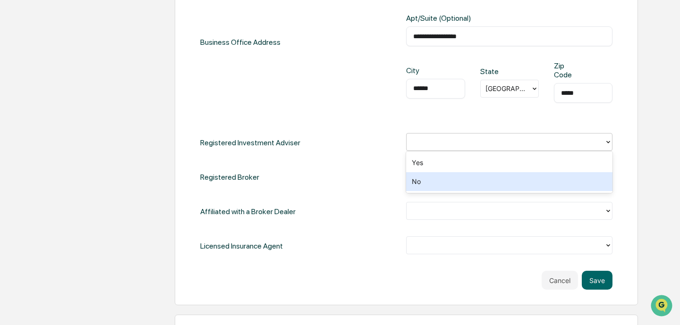
click at [434, 233] on div "**********" at bounding box center [406, 76] width 412 height 360
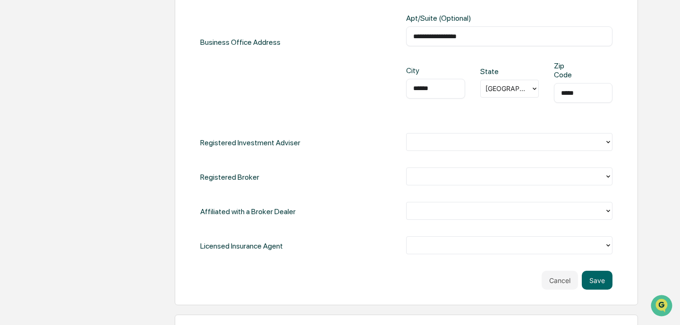
click at [437, 247] on div at bounding box center [505, 245] width 188 height 11
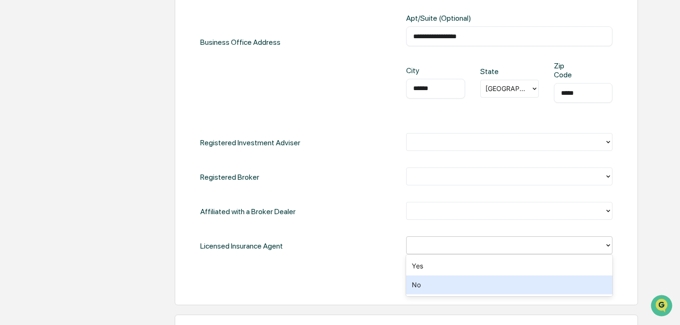
click at [419, 287] on div "No" at bounding box center [509, 285] width 206 height 19
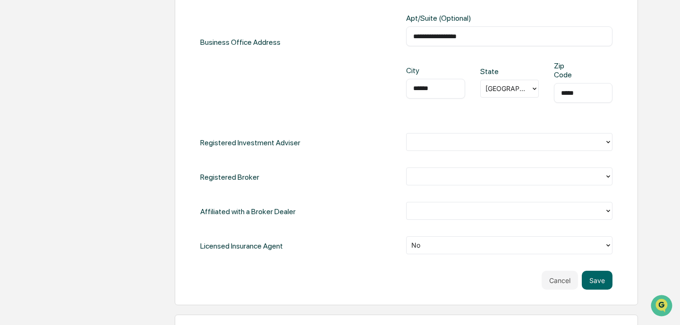
click at [431, 159] on div "**********" at bounding box center [406, 76] width 412 height 360
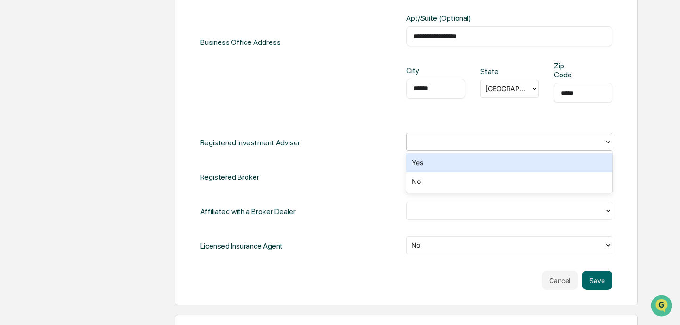
click at [433, 146] on div at bounding box center [505, 142] width 188 height 11
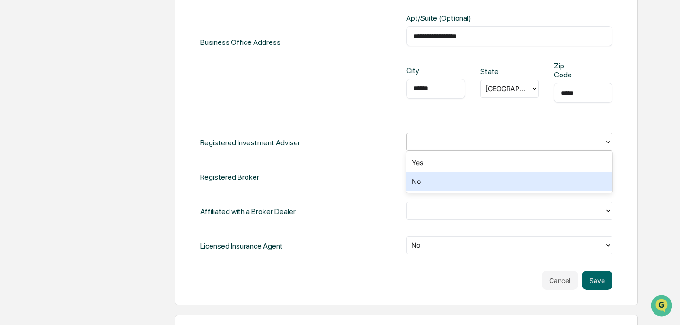
click at [432, 174] on div "No" at bounding box center [509, 181] width 206 height 19
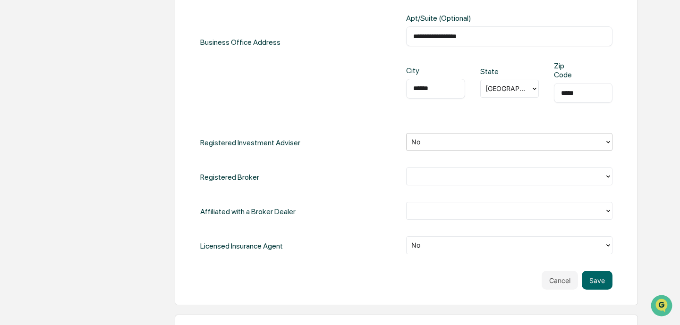
click at [425, 177] on div at bounding box center [505, 176] width 188 height 11
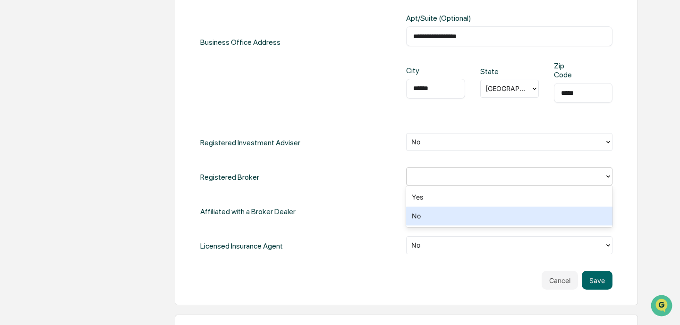
click at [423, 213] on div "No" at bounding box center [509, 216] width 206 height 19
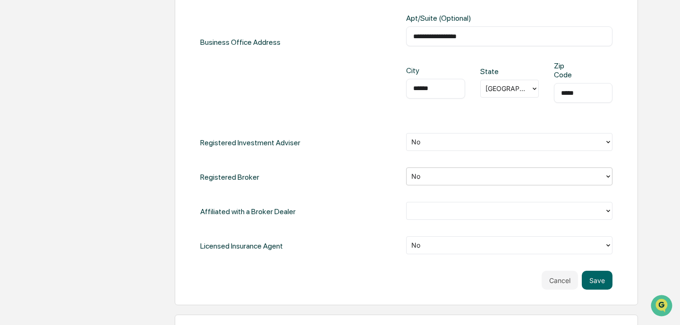
click at [423, 213] on div at bounding box center [505, 211] width 188 height 11
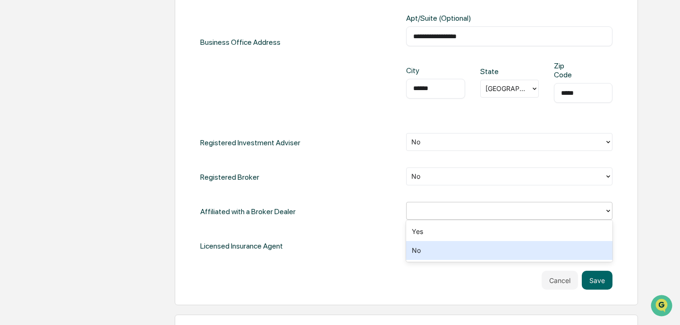
click at [433, 256] on div "No" at bounding box center [509, 250] width 206 height 19
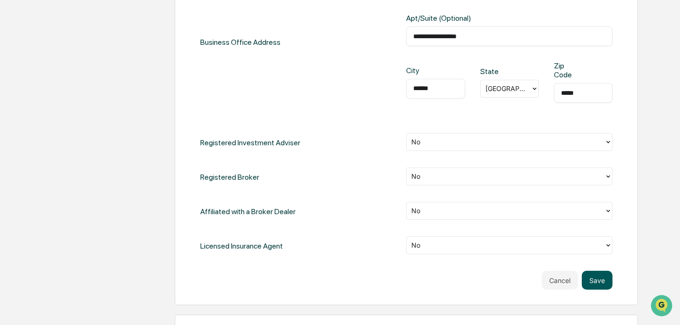
click at [595, 275] on button "Save" at bounding box center [597, 280] width 31 height 19
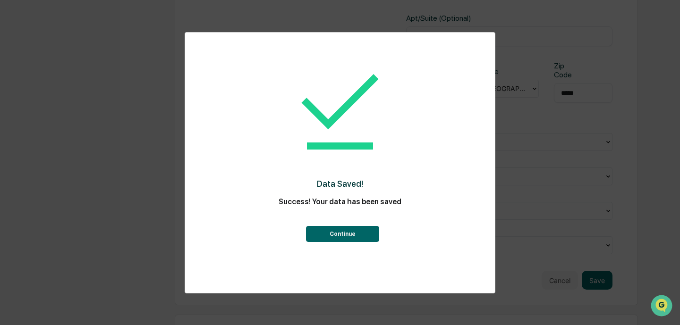
click at [358, 225] on div "Continue" at bounding box center [340, 228] width 272 height 30
click at [358, 226] on div "Continue" at bounding box center [340, 228] width 272 height 30
click at [356, 231] on button "Continue" at bounding box center [342, 234] width 73 height 16
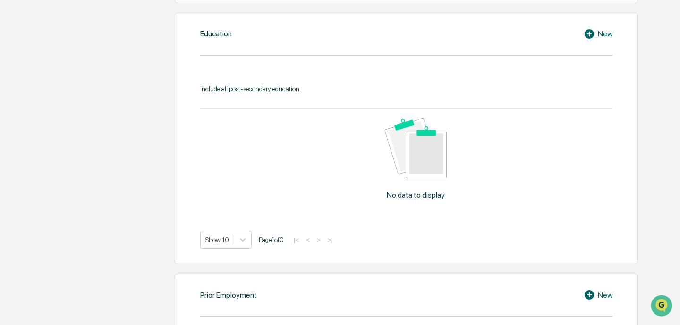
scroll to position [482, 0]
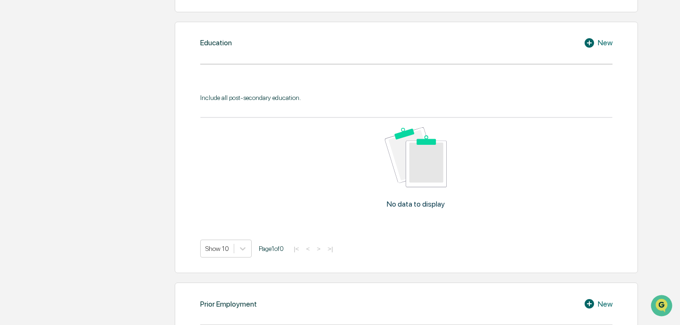
click at [598, 49] on div "New" at bounding box center [598, 42] width 29 height 11
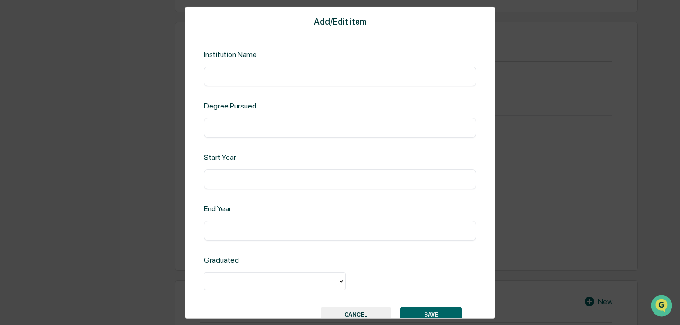
scroll to position [28, 0]
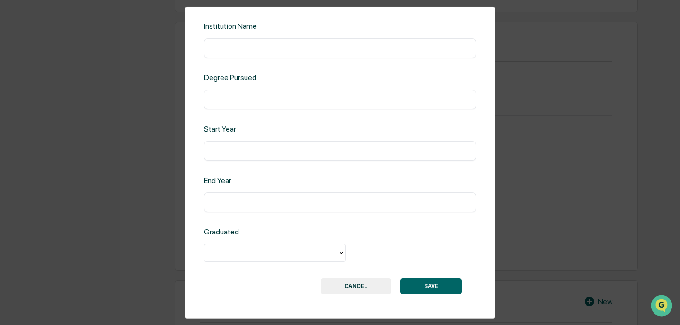
click at [349, 290] on button "CANCEL" at bounding box center [356, 287] width 70 height 16
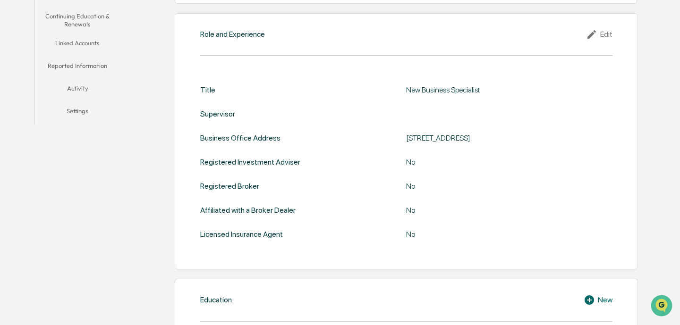
scroll to position [0, 0]
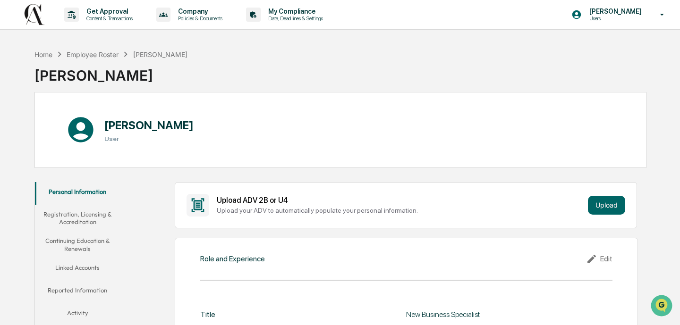
click at [77, 227] on button "Registration, Licensing & Accreditation" at bounding box center [77, 218] width 85 height 27
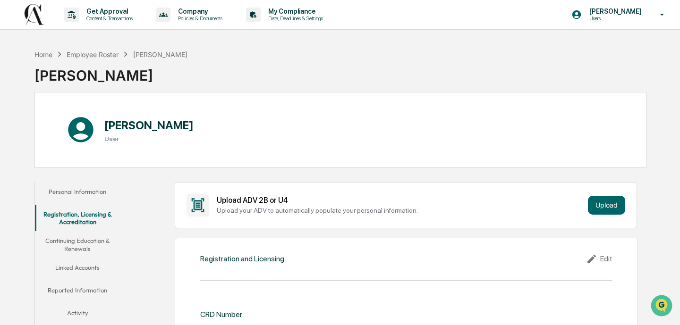
click at [60, 168] on div "[PERSON_NAME] User" at bounding box center [340, 130] width 612 height 76
click at [69, 187] on button "Personal Information" at bounding box center [77, 193] width 85 height 23
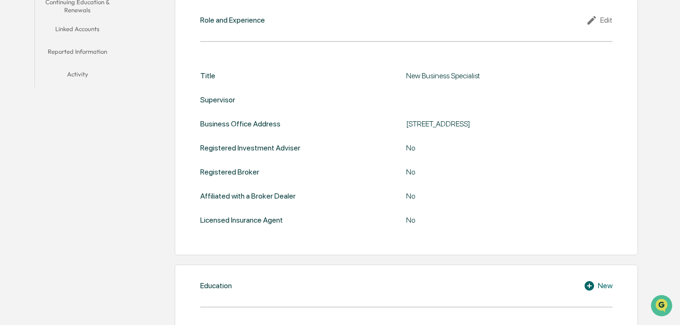
scroll to position [238, 0]
click at [341, 292] on div "Education New" at bounding box center [406, 286] width 412 height 11
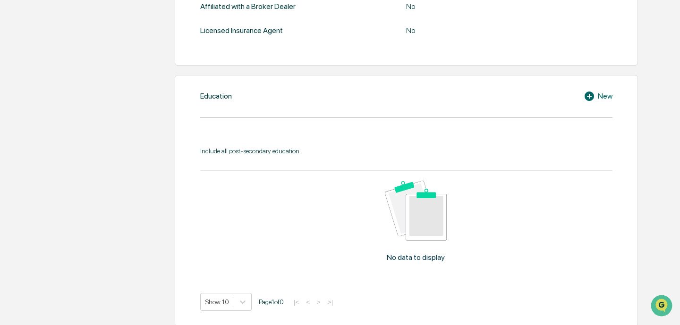
scroll to position [429, 0]
click at [606, 102] on div "New" at bounding box center [598, 95] width 29 height 11
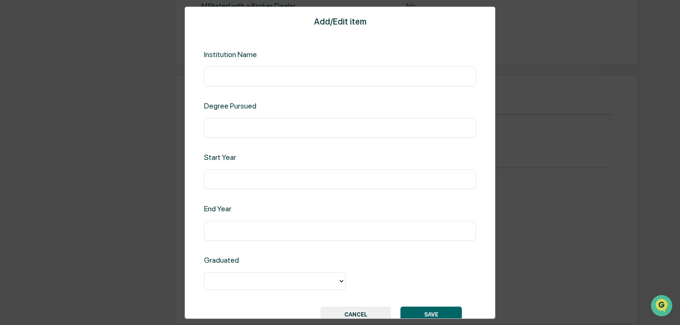
click at [298, 74] on input "text" at bounding box center [340, 75] width 258 height 9
click at [272, 132] on input "text" at bounding box center [340, 127] width 258 height 9
type input "****"
click at [231, 194] on div "Add/Edit item Institution Name ​ Degree Pursued **** ​ Start Year ​ End Year ​ …" at bounding box center [340, 162] width 311 height 313
click at [230, 182] on input "text" at bounding box center [340, 179] width 258 height 9
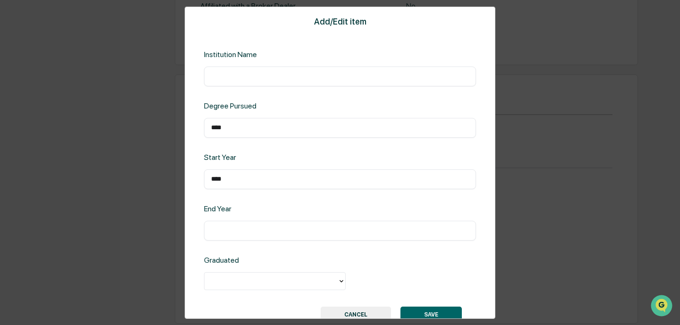
type input "****"
click at [227, 232] on input "text" at bounding box center [340, 230] width 258 height 9
type input "****"
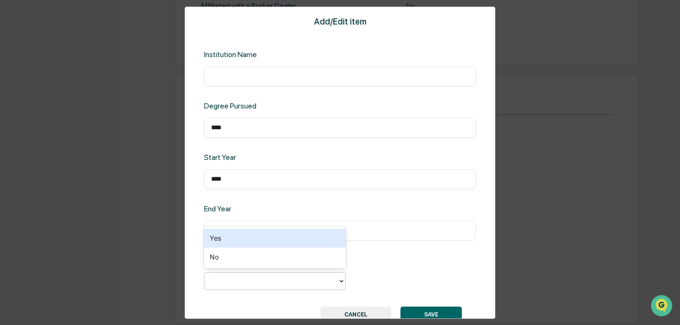
click at [252, 285] on div at bounding box center [271, 281] width 124 height 11
click at [243, 233] on div "Yes" at bounding box center [275, 238] width 142 height 19
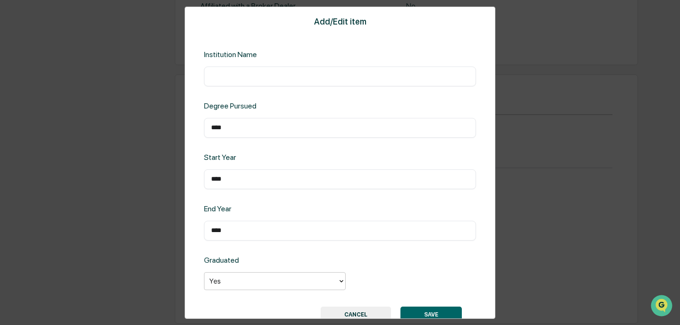
click at [274, 86] on div "Add/Edit item Institution Name ​ Degree Pursued **** ​ Start Year **** ​ End Ye…" at bounding box center [340, 162] width 311 height 313
click at [273, 73] on input "text" at bounding box center [340, 75] width 258 height 9
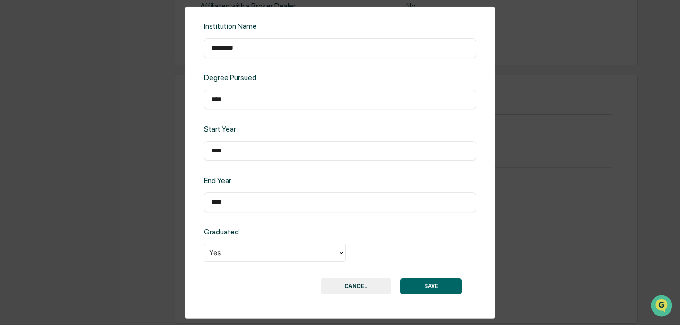
type input "*********"
click at [423, 285] on button "SAVE" at bounding box center [430, 287] width 61 height 16
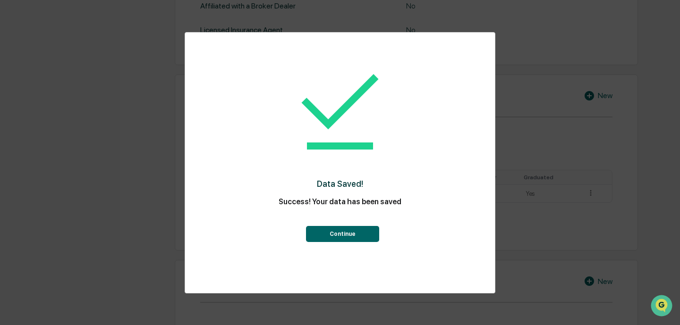
click at [357, 236] on button "Continue" at bounding box center [342, 234] width 73 height 16
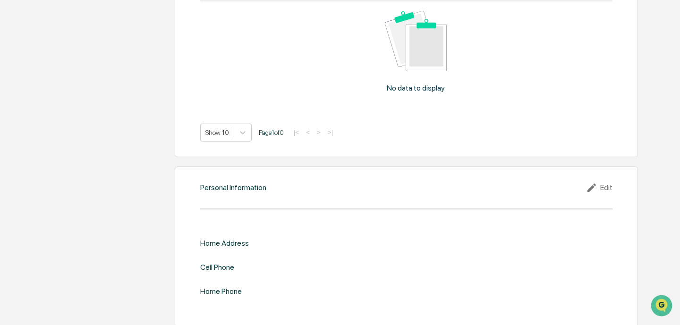
scroll to position [797, 0]
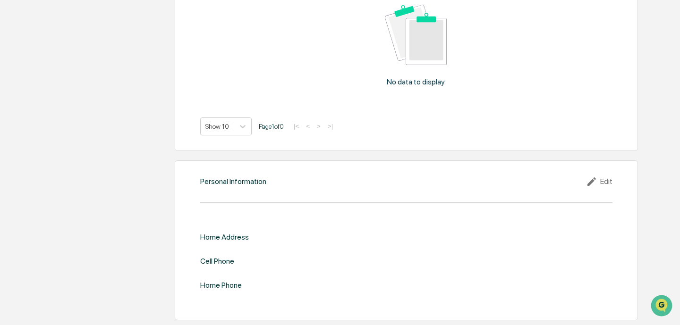
click at [587, 170] on div "Personal Information Edit Home Address Cell Phone Home Phone" at bounding box center [406, 241] width 463 height 160
click at [593, 181] on icon at bounding box center [591, 182] width 9 height 9
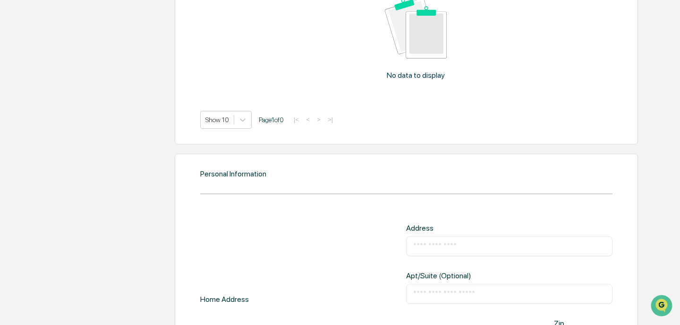
scroll to position [916, 0]
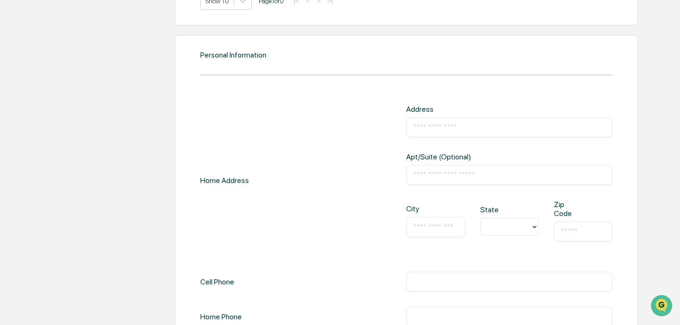
click at [459, 132] on input "text" at bounding box center [509, 127] width 192 height 9
type input "**********"
type input "********"
type input "*"
type input "******"
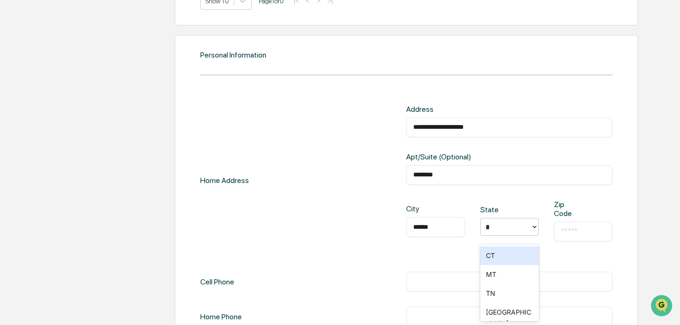
type input "**"
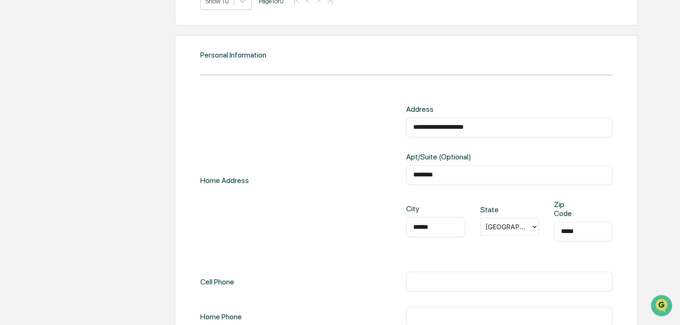
type input "*****"
type input "**********"
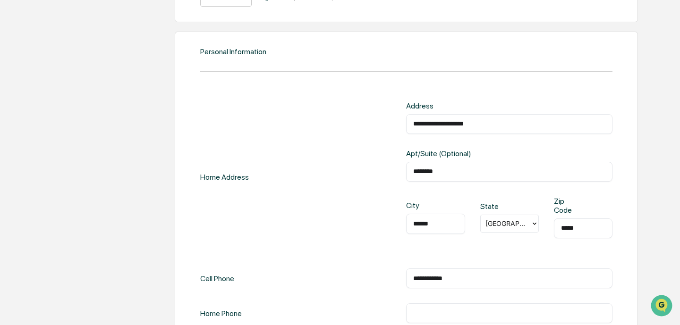
scroll to position [979, 0]
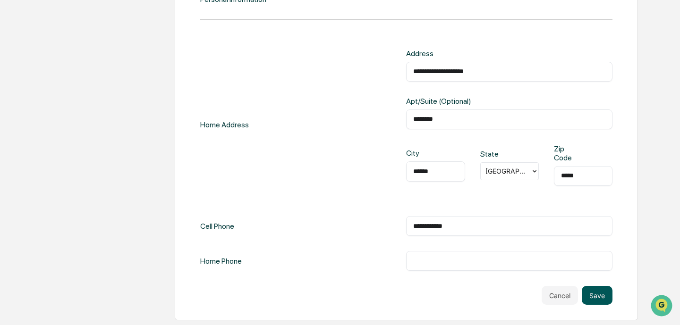
click at [594, 289] on button "Save" at bounding box center [597, 295] width 31 height 19
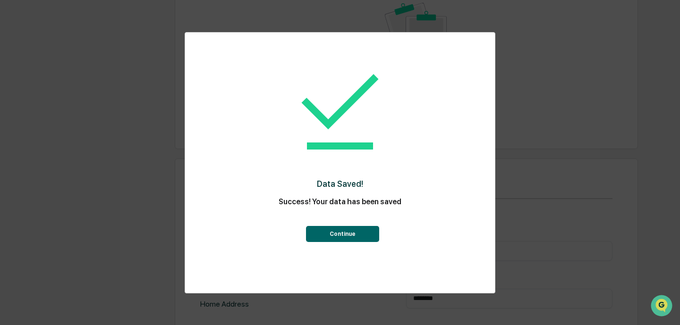
scroll to position [638, 0]
click at [337, 232] on button "Continue" at bounding box center [342, 234] width 73 height 16
